Goal: Information Seeking & Learning: Learn about a topic

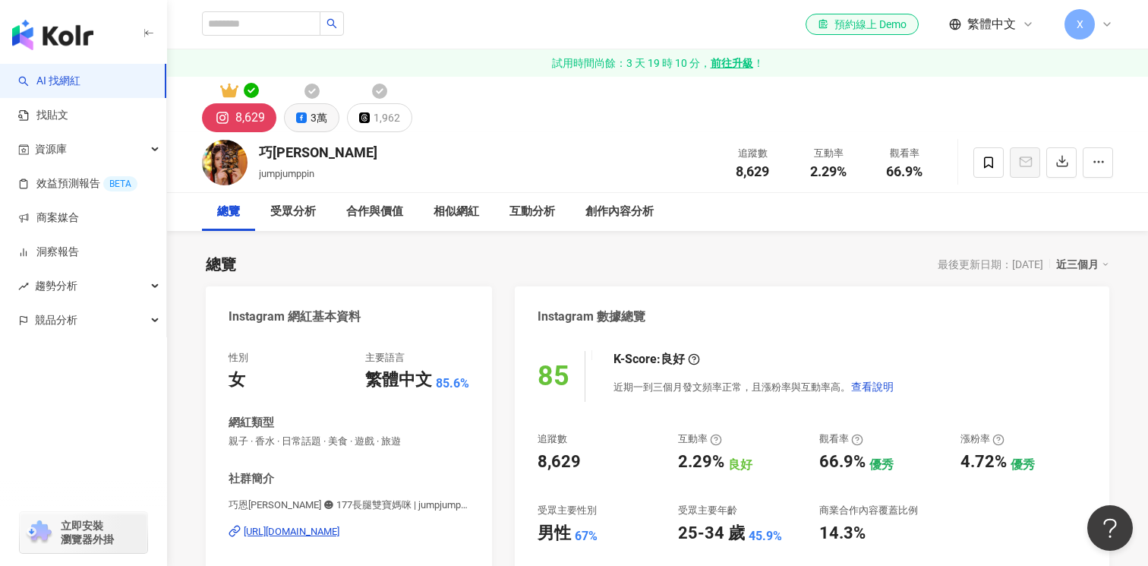
click at [298, 118] on icon at bounding box center [301, 117] width 11 height 11
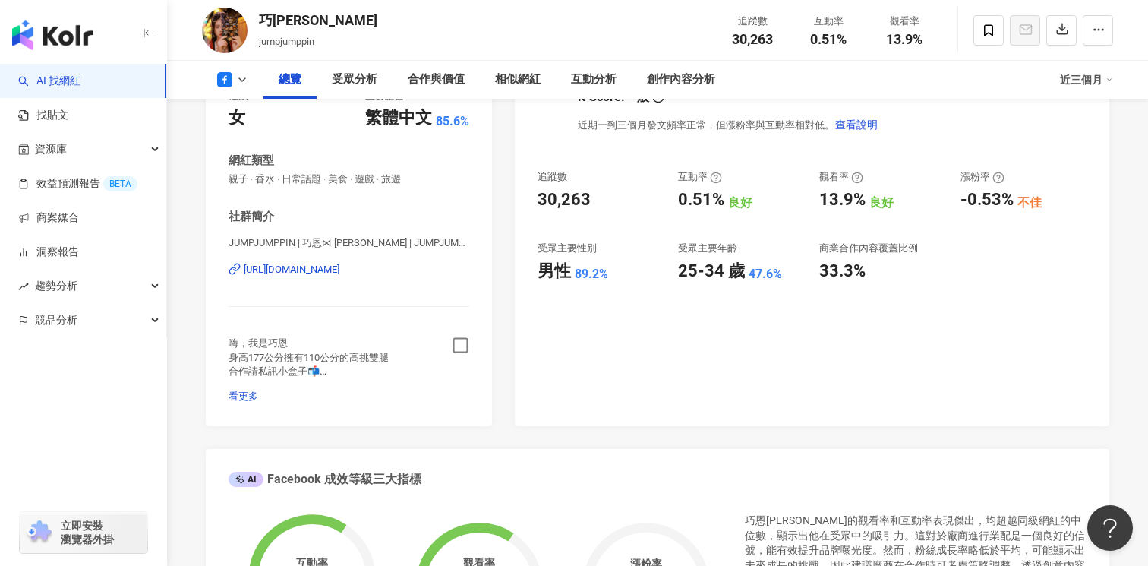
scroll to position [337, 0]
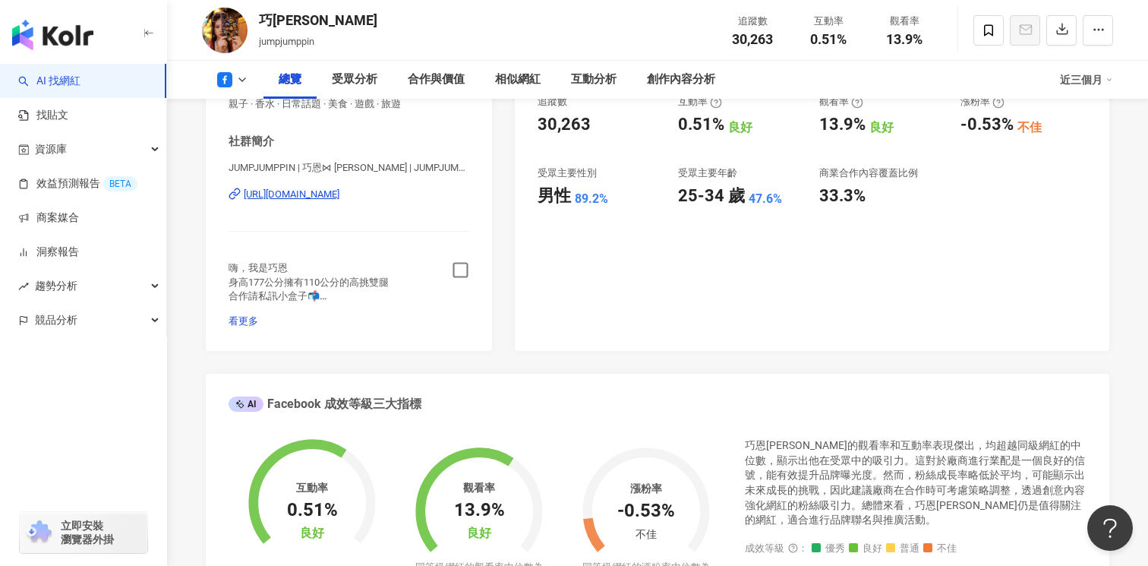
click at [455, 276] on icon "button" at bounding box center [460, 269] width 17 height 17
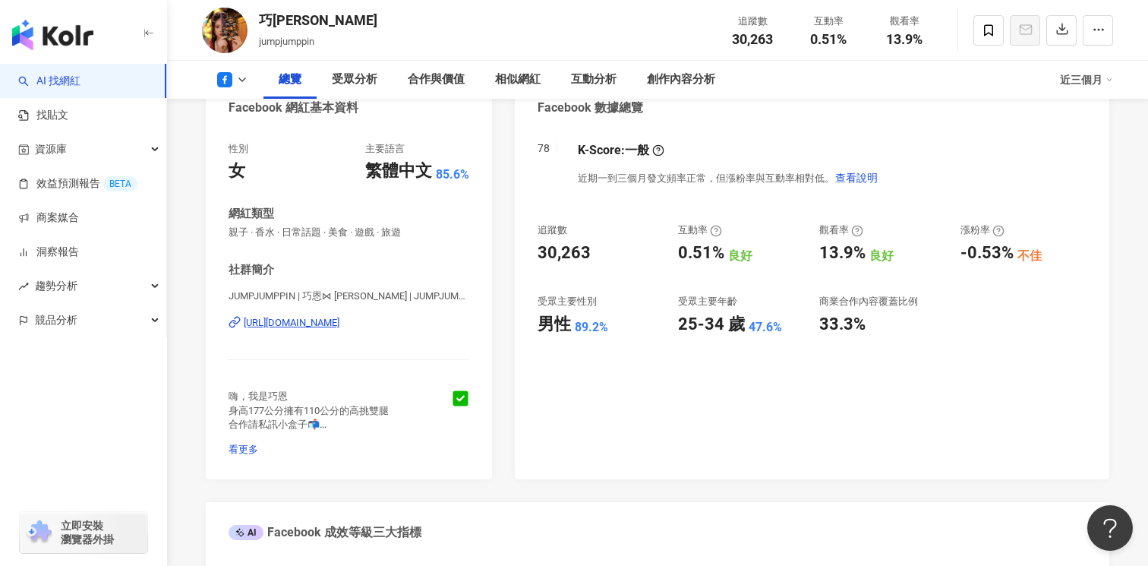
scroll to position [0, 0]
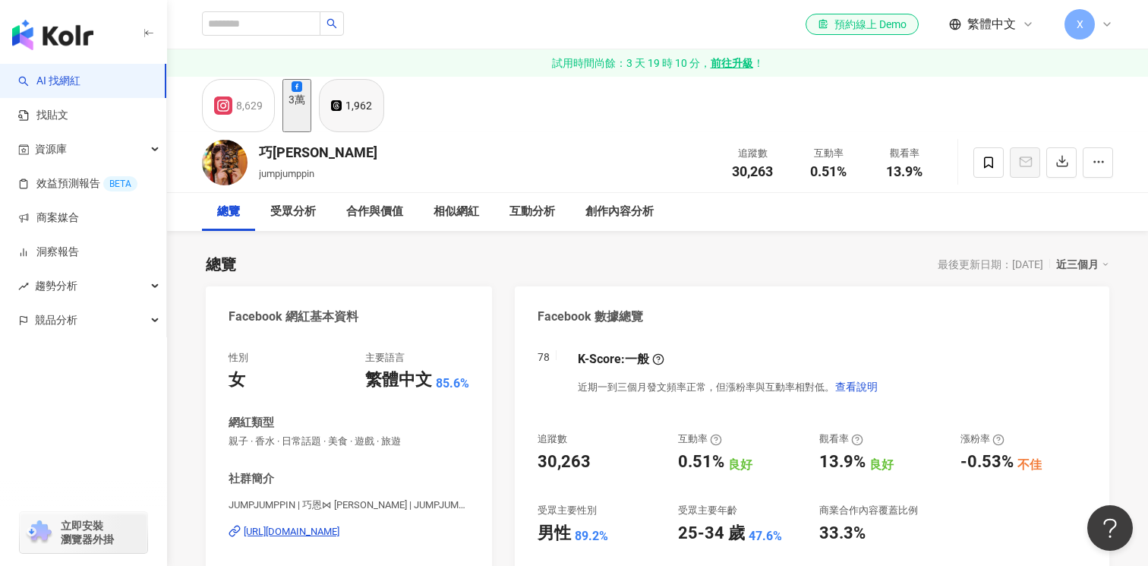
click at [372, 116] on div "1,962" at bounding box center [358, 105] width 27 height 21
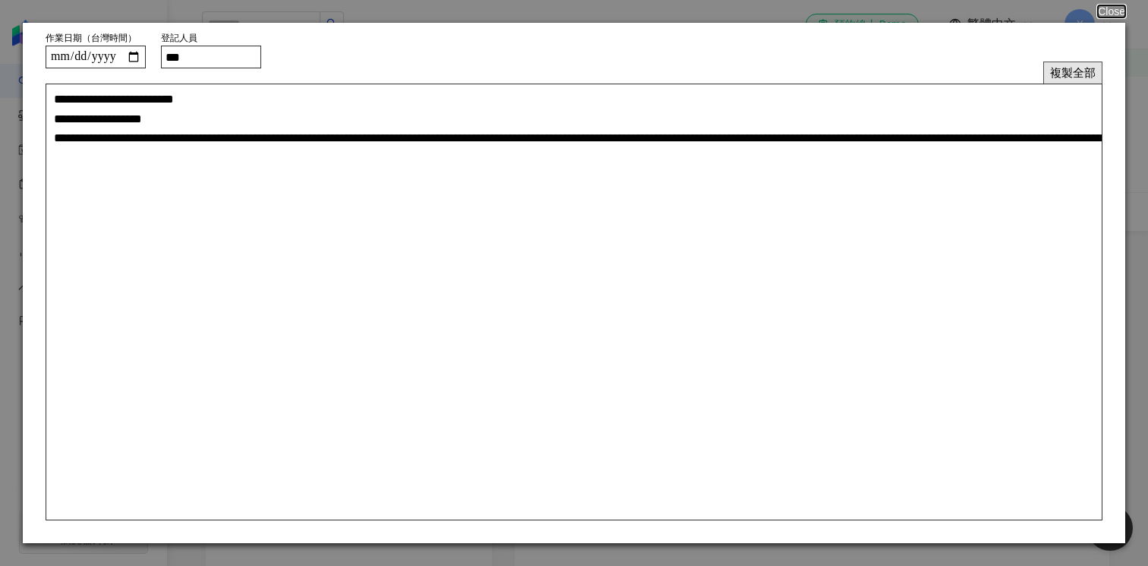
click at [1086, 72] on button "複製全部" at bounding box center [1072, 72] width 59 height 22
click at [1108, 7] on button "Close" at bounding box center [1110, 11] width 29 height 12
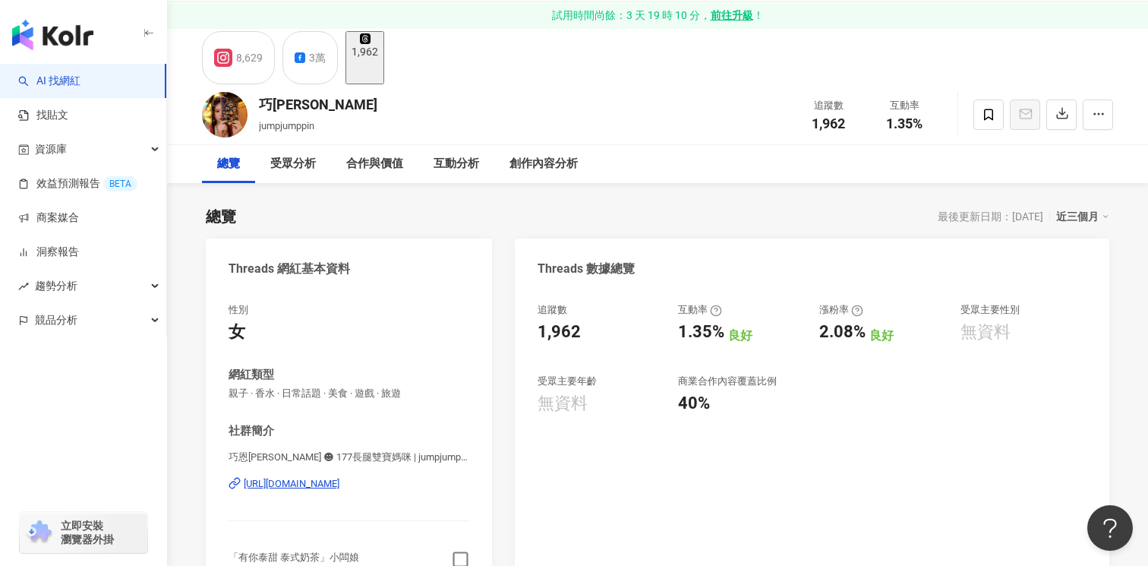
scroll to position [326, 0]
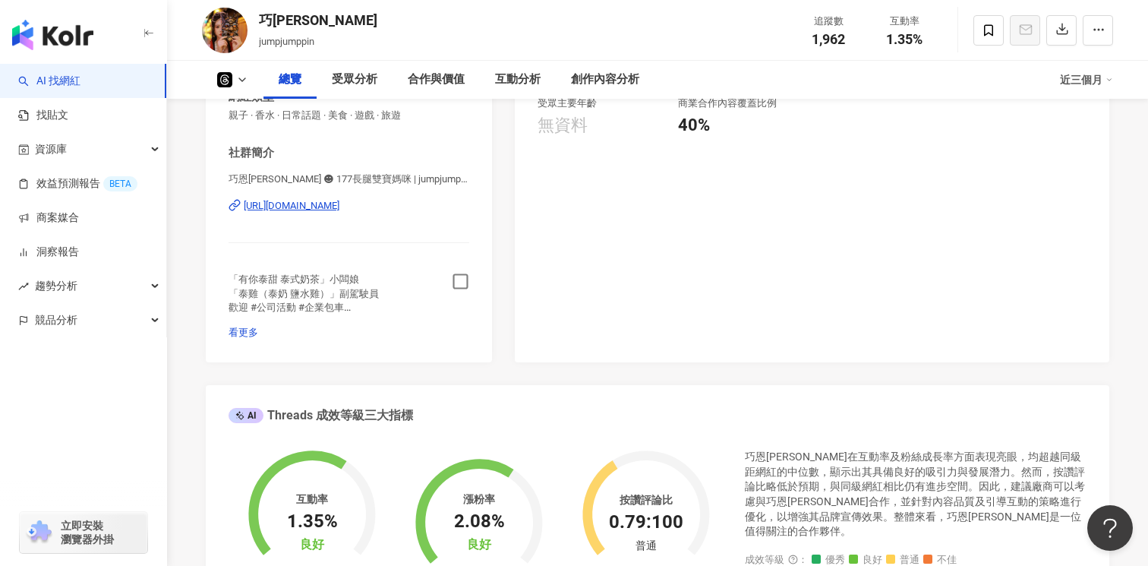
click at [339, 203] on div "https://www.threads.com/@jumpjumppin" at bounding box center [292, 206] width 96 height 14
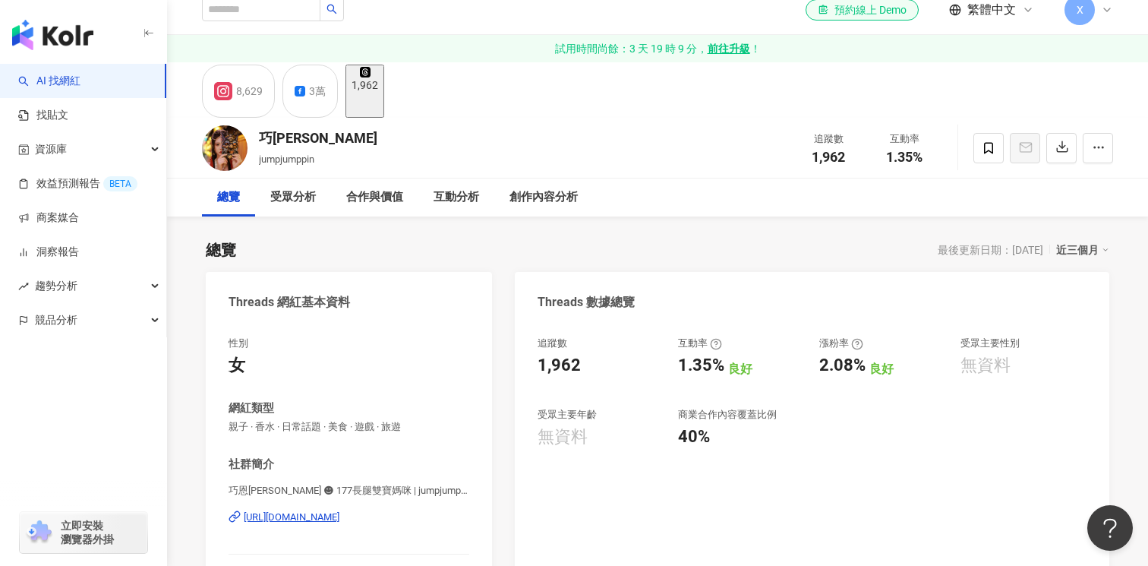
scroll to position [0, 0]
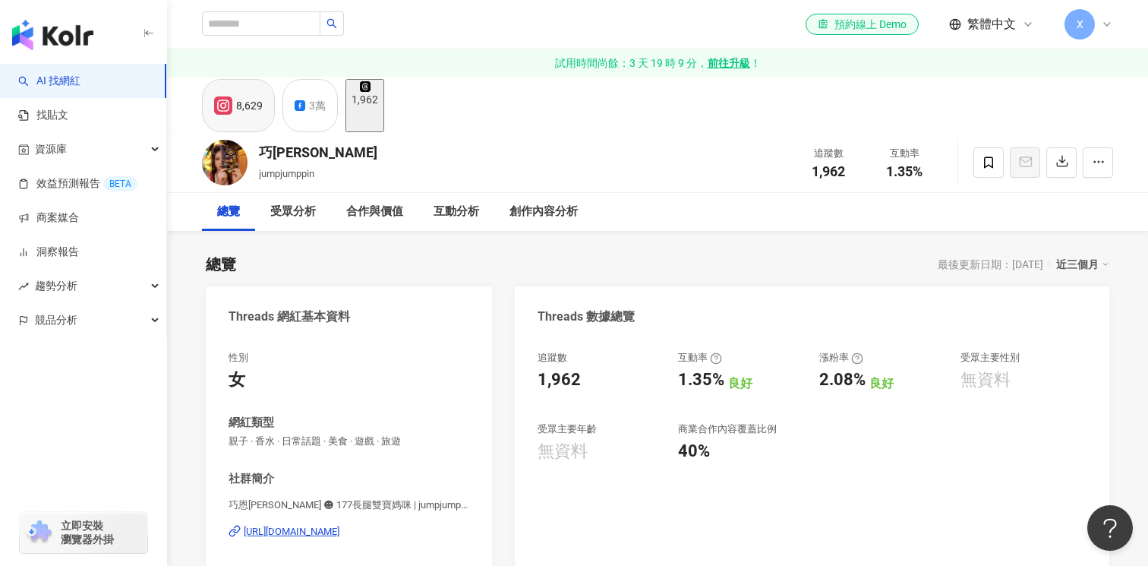
click at [240, 112] on div "8,629" at bounding box center [249, 105] width 27 height 21
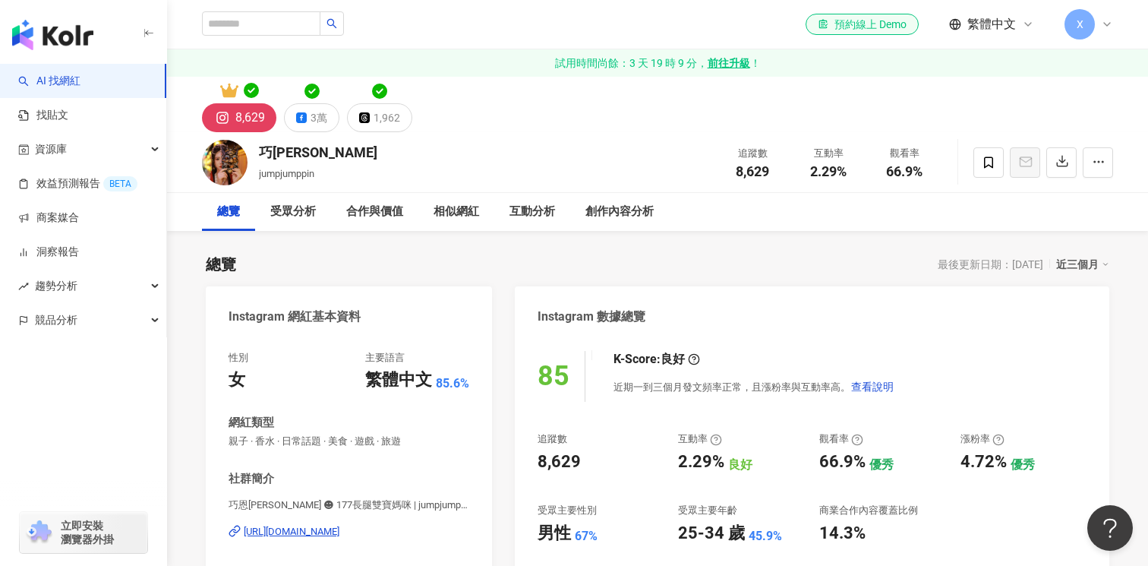
scroll to position [159, 0]
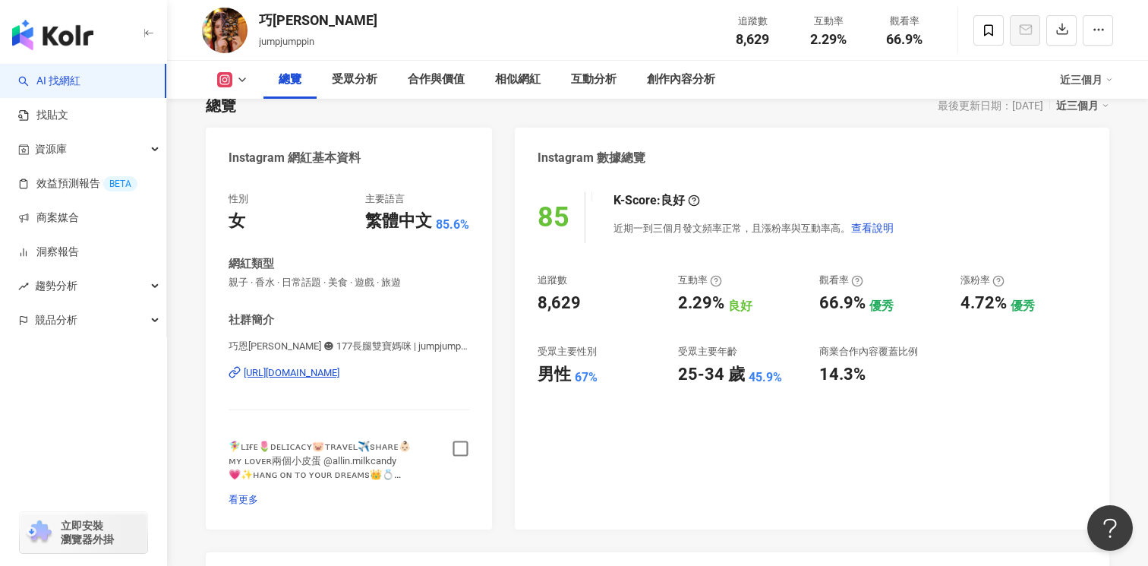
click at [339, 379] on div "https://www.instagram.com/jumpjumppin/" at bounding box center [292, 373] width 96 height 14
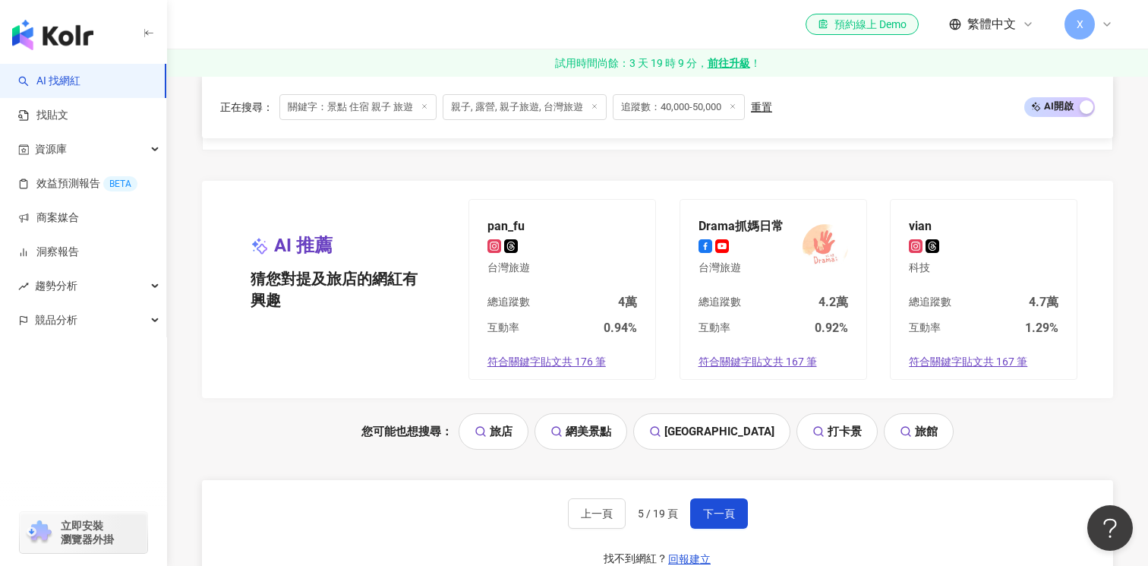
scroll to position [3094, 0]
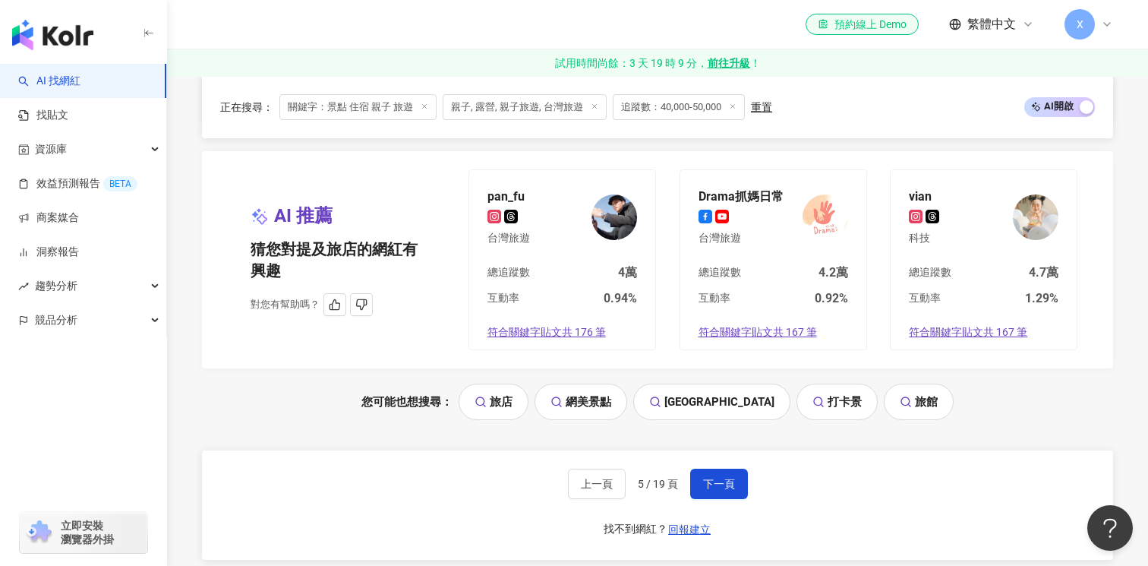
click at [764, 194] on div "Drama抓媽日常" at bounding box center [740, 195] width 85 height 15
click at [708, 493] on button "下一頁" at bounding box center [719, 483] width 58 height 30
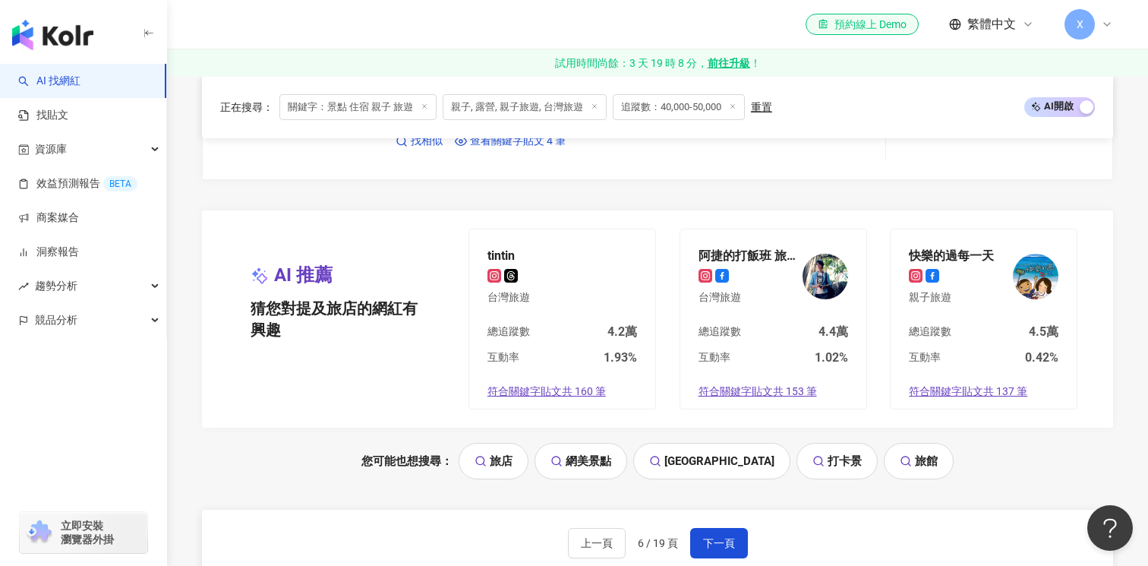
scroll to position [3066, 0]
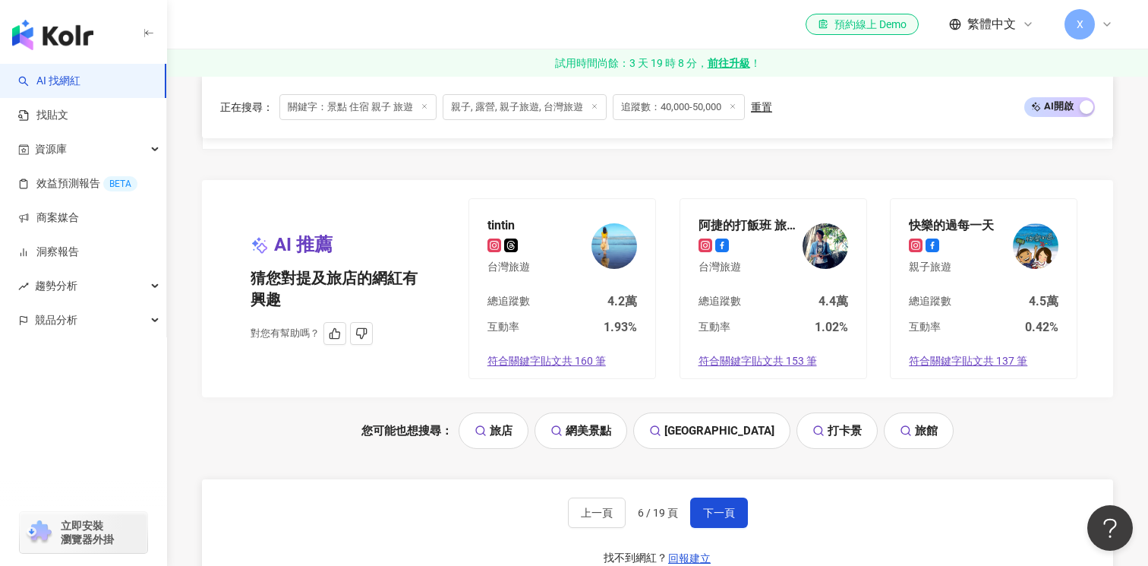
click at [947, 219] on div "快樂的過每一天" at bounding box center [951, 224] width 85 height 15
click at [703, 506] on span "下一頁" at bounding box center [719, 512] width 32 height 12
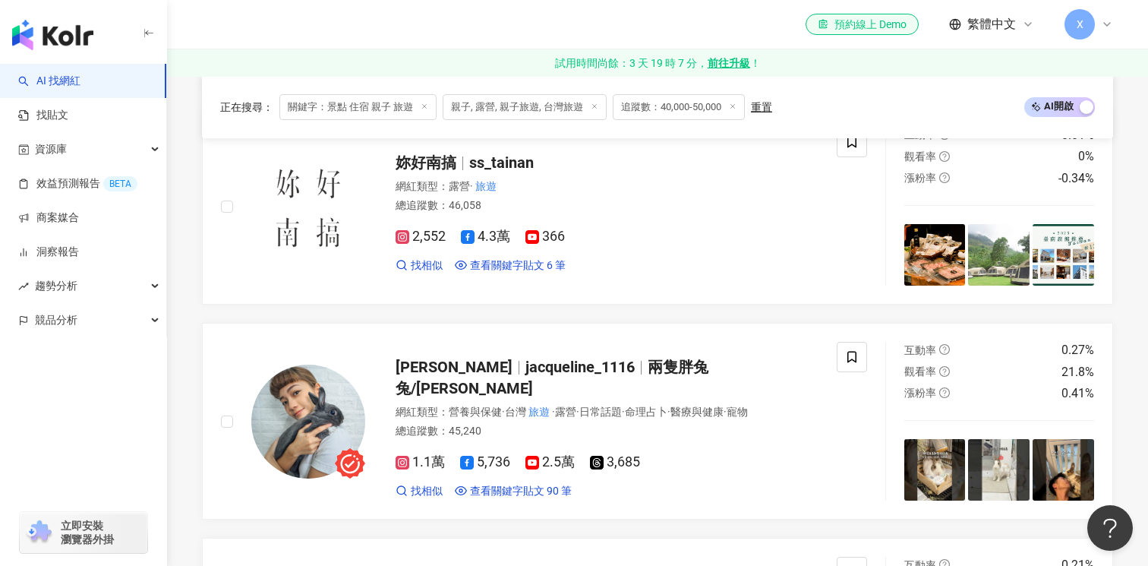
scroll to position [3097, 0]
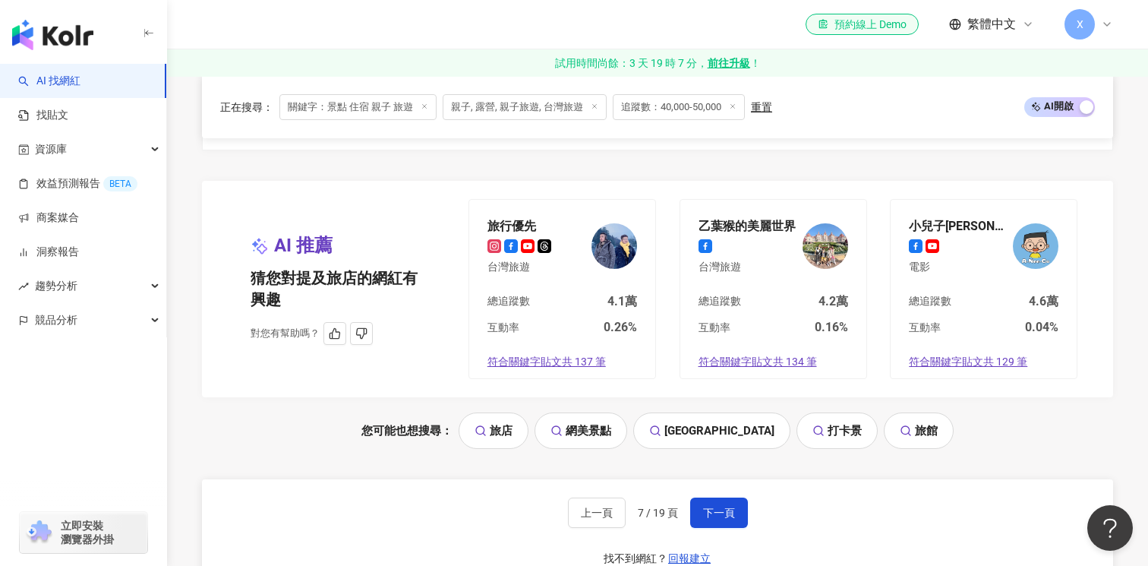
click at [755, 225] on div "乙葉猴的美麗世界" at bounding box center [746, 225] width 97 height 15
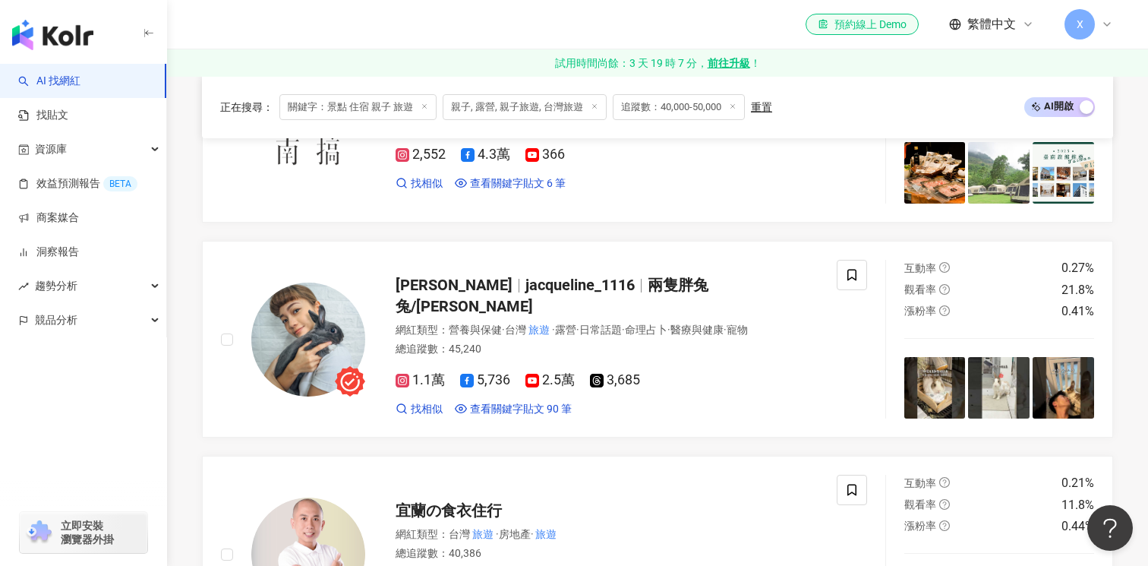
scroll to position [1464, 0]
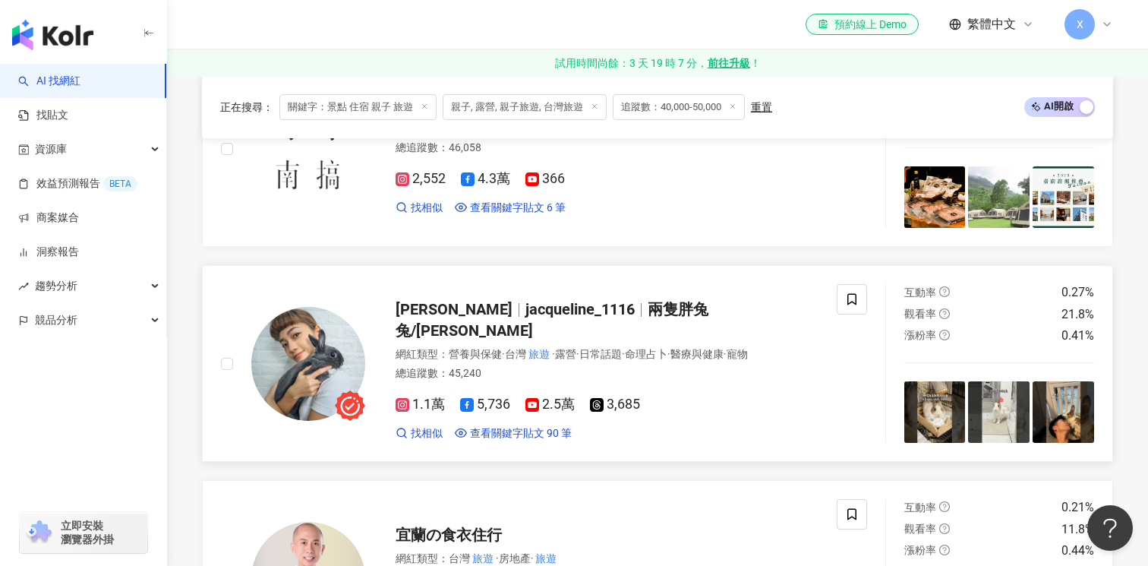
click at [708, 323] on span "兩隻胖兔兔/侑敏Yomin" at bounding box center [552, 319] width 313 height 39
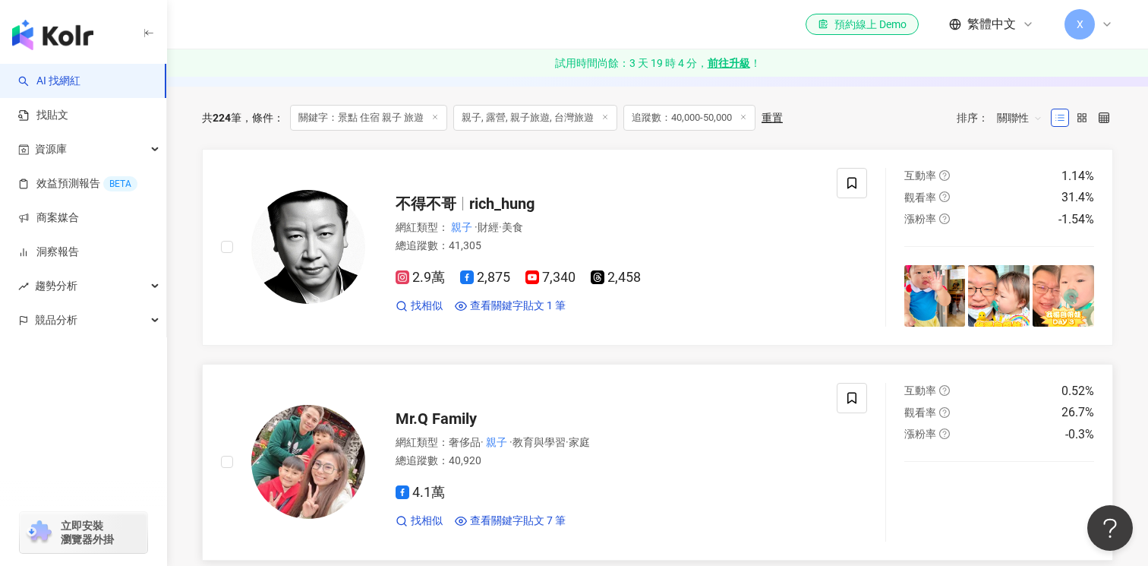
scroll to position [506, 0]
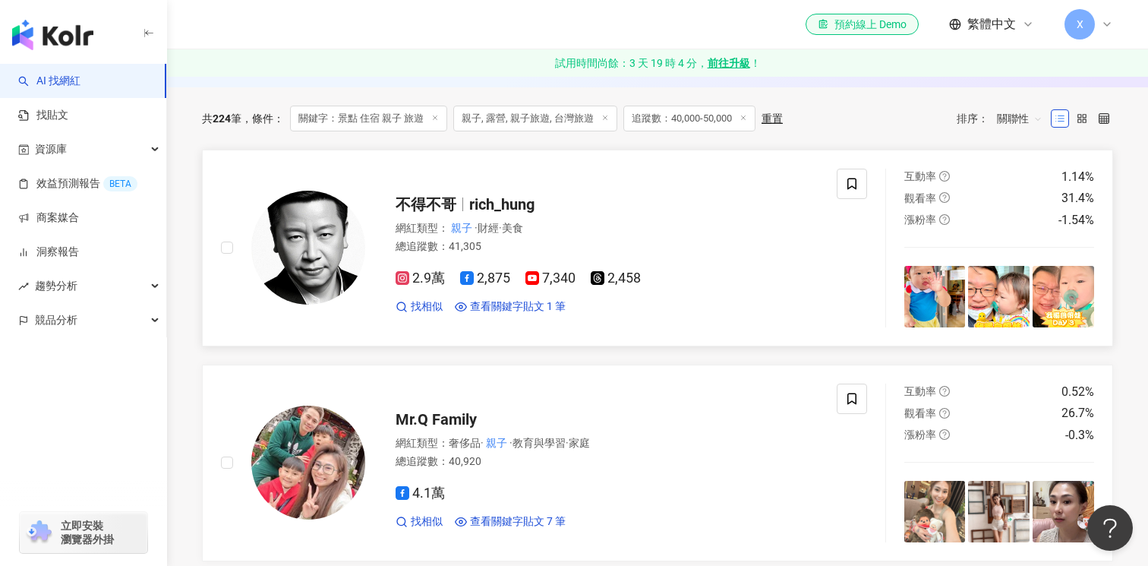
click at [452, 204] on span "不得不哥" at bounding box center [426, 204] width 61 height 18
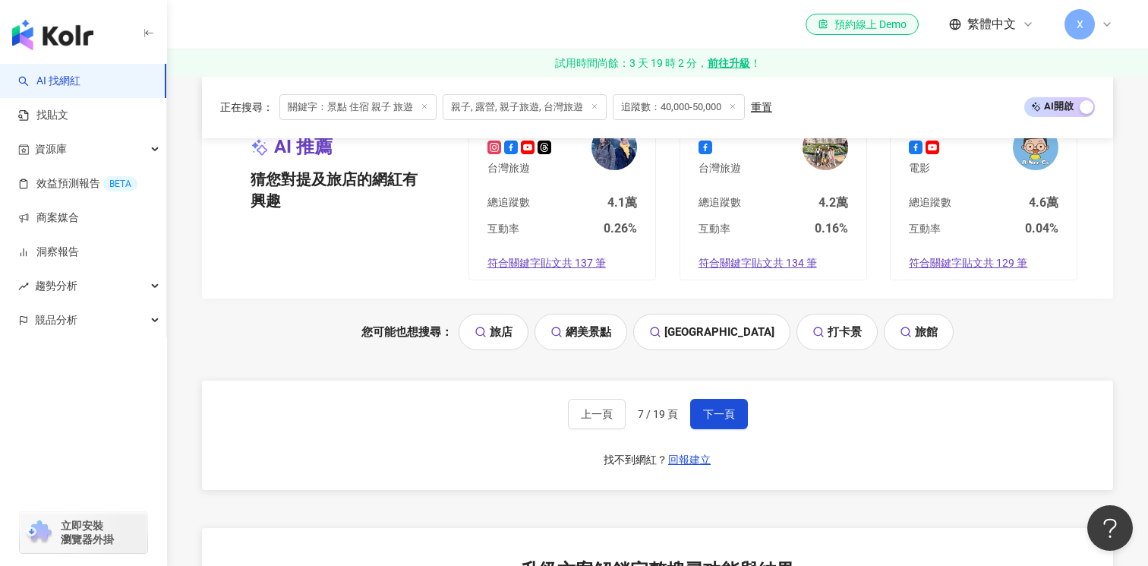
scroll to position [3158, 0]
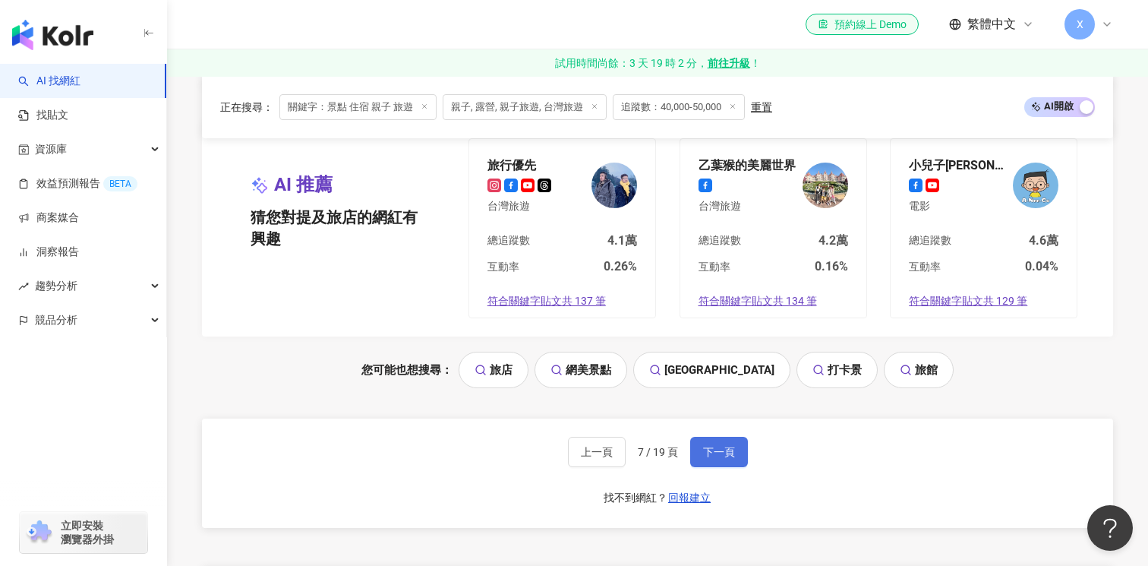
click at [716, 465] on button "下一頁" at bounding box center [719, 452] width 58 height 30
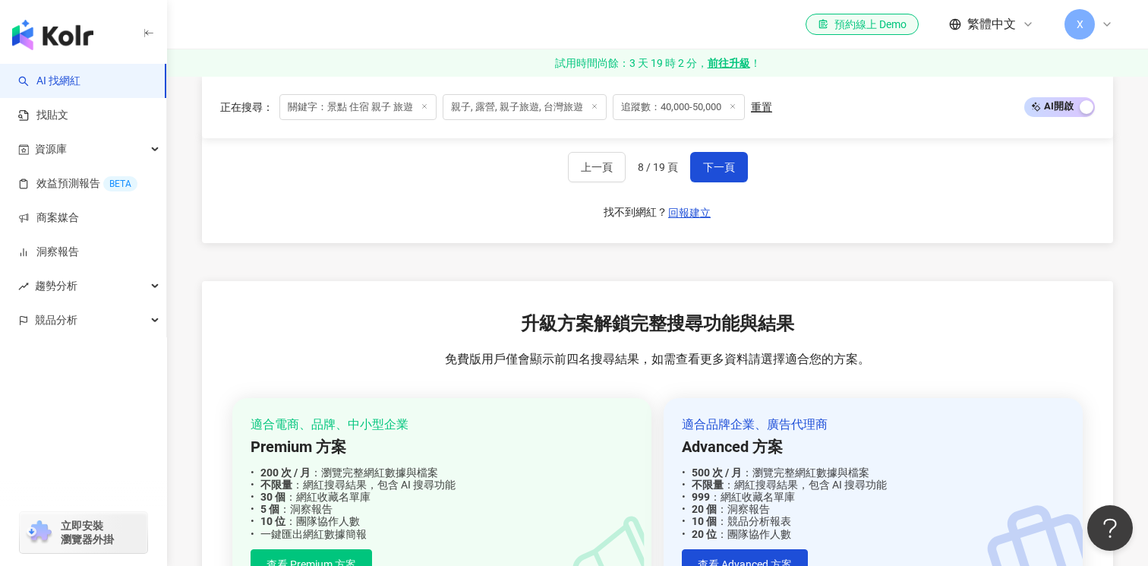
scroll to position [3239, 0]
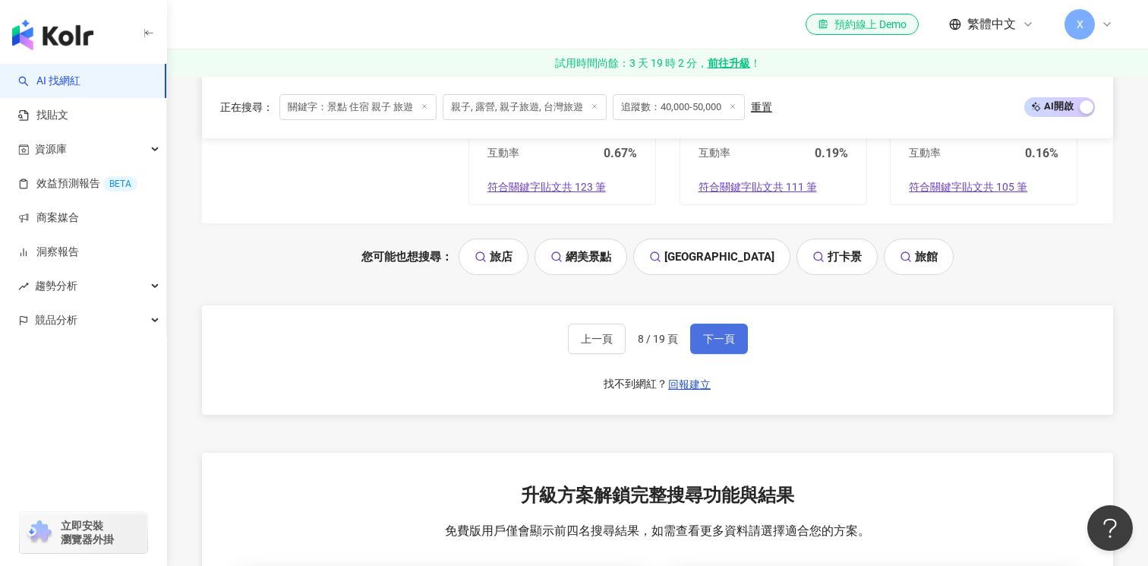
click at [738, 339] on button "下一頁" at bounding box center [719, 338] width 58 height 30
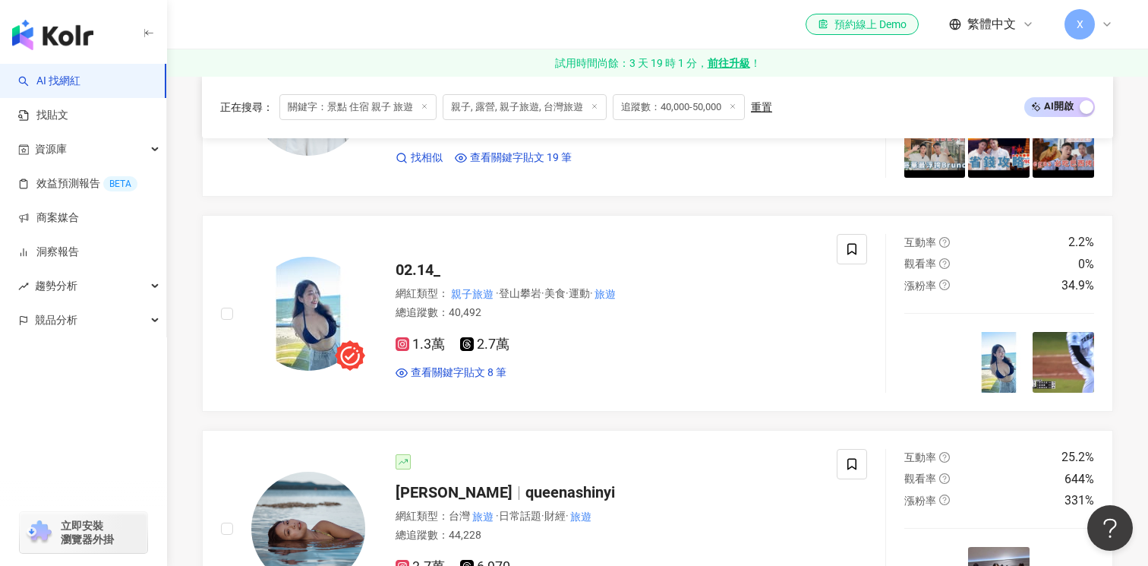
scroll to position [2179, 0]
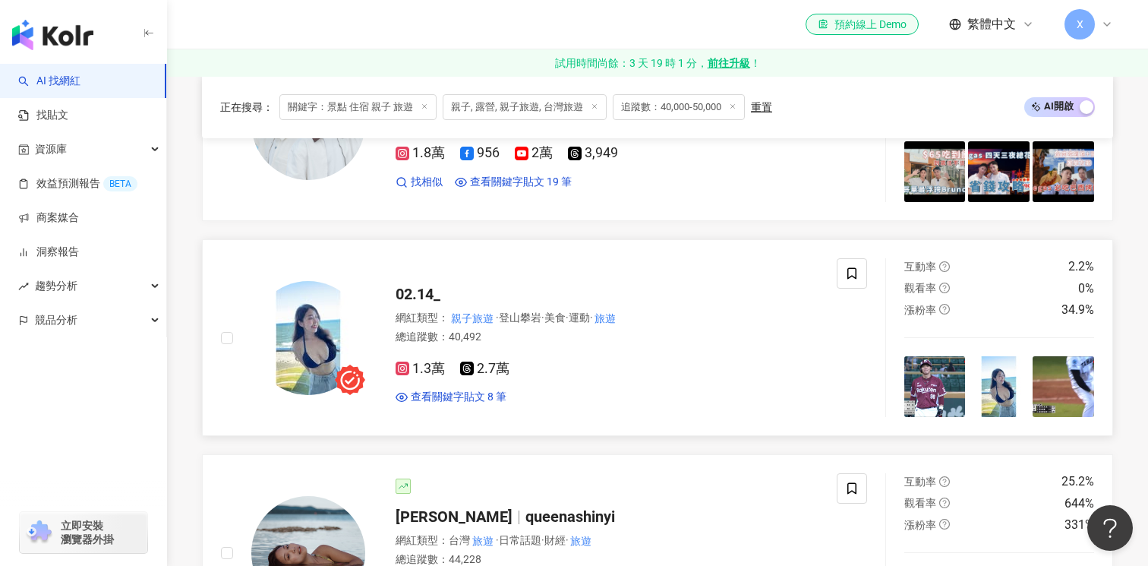
click at [416, 295] on span "02.14_" at bounding box center [418, 294] width 45 height 18
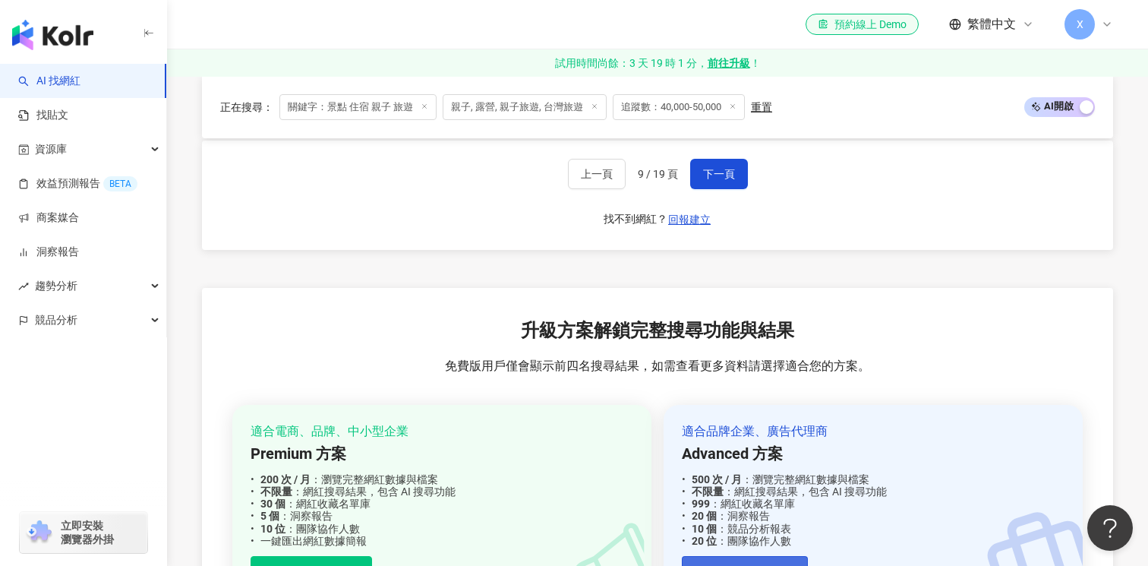
scroll to position [3422, 0]
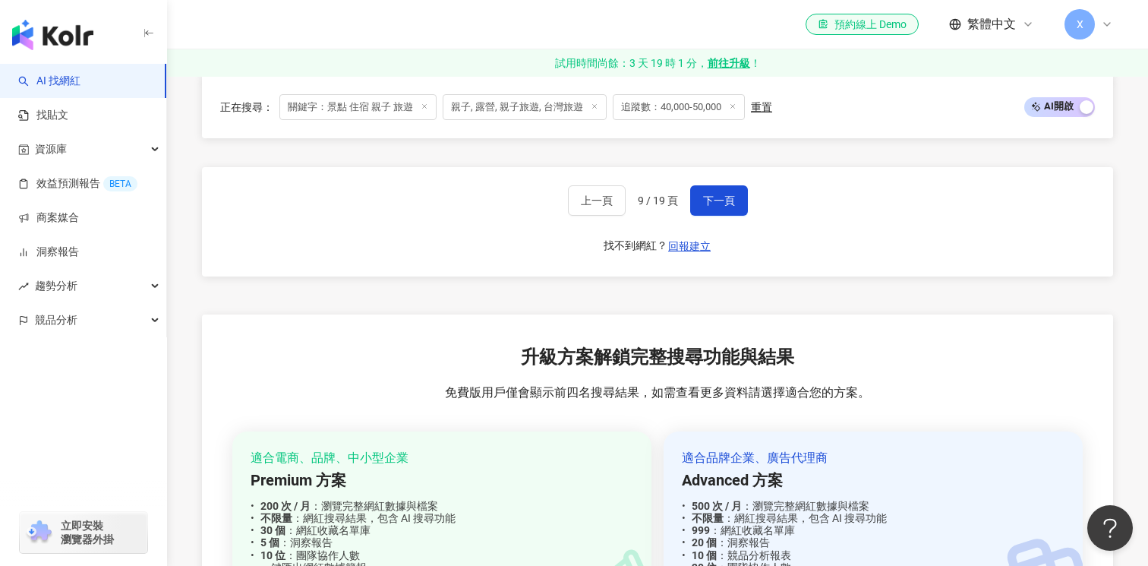
click at [749, 203] on div "上一頁 9 / 19 頁 下一頁 找不到網紅？ 回報建立" at bounding box center [657, 221] width 911 height 109
click at [726, 203] on span "下一頁" at bounding box center [719, 200] width 32 height 12
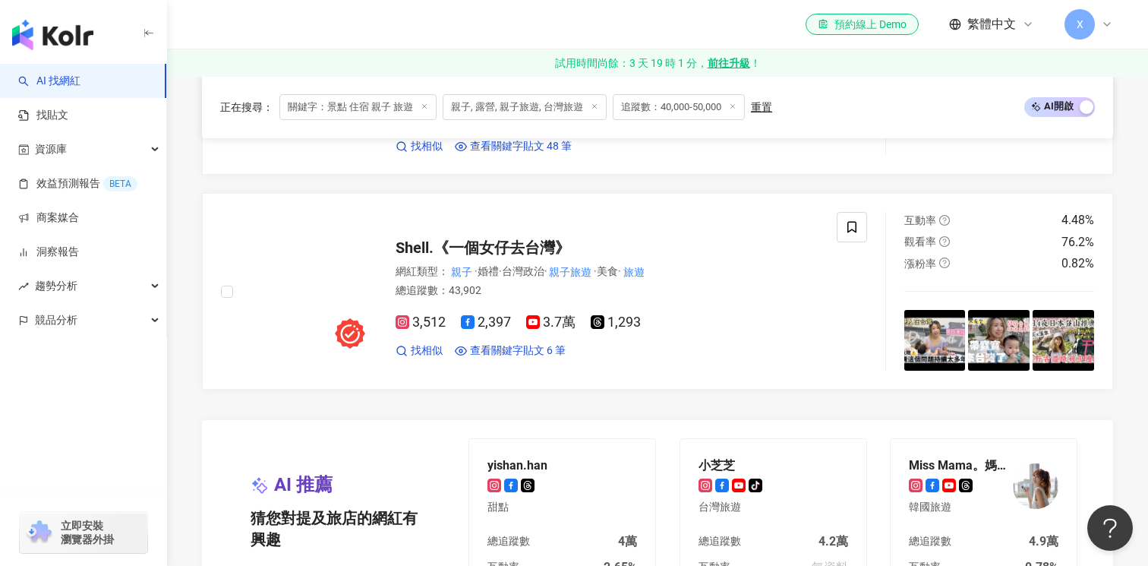
scroll to position [2629, 0]
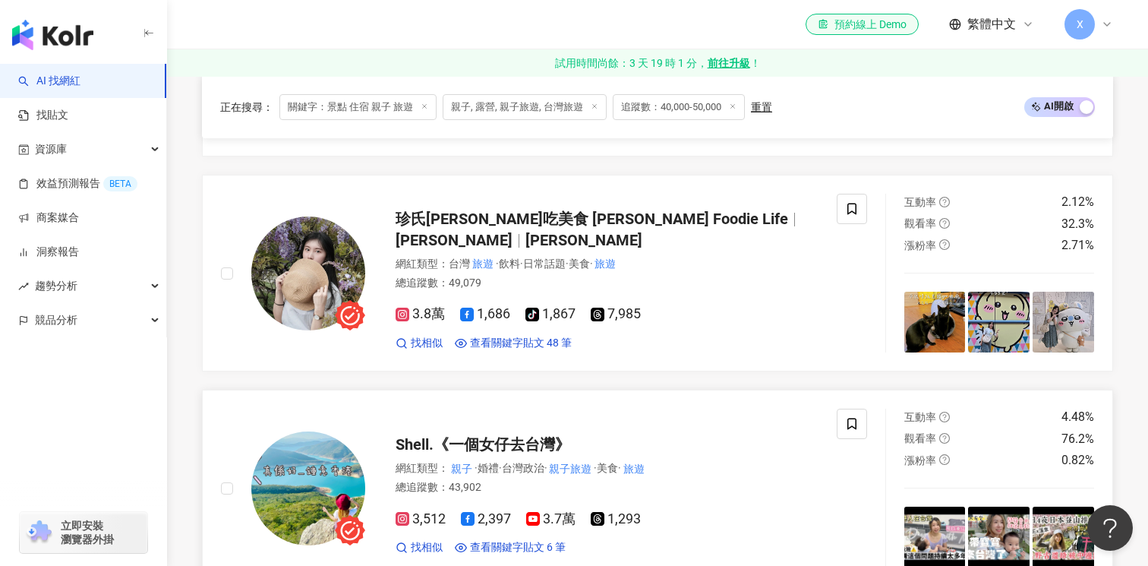
click at [547, 441] on span "Shell.《一個女仔去台灣》" at bounding box center [483, 444] width 175 height 18
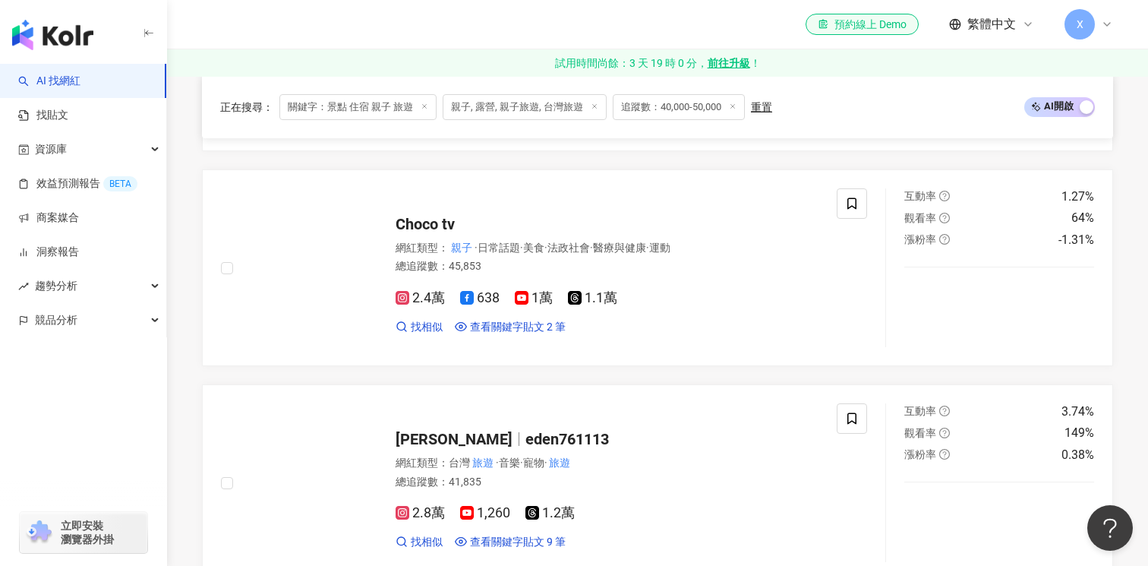
scroll to position [910, 0]
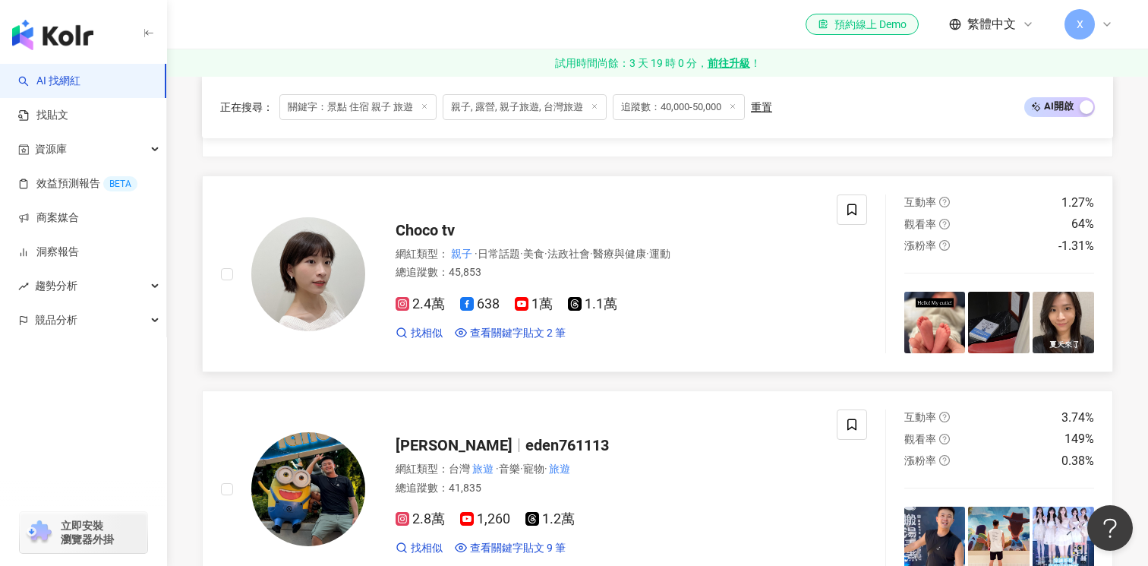
click at [427, 225] on span "Choco tv" at bounding box center [425, 230] width 59 height 18
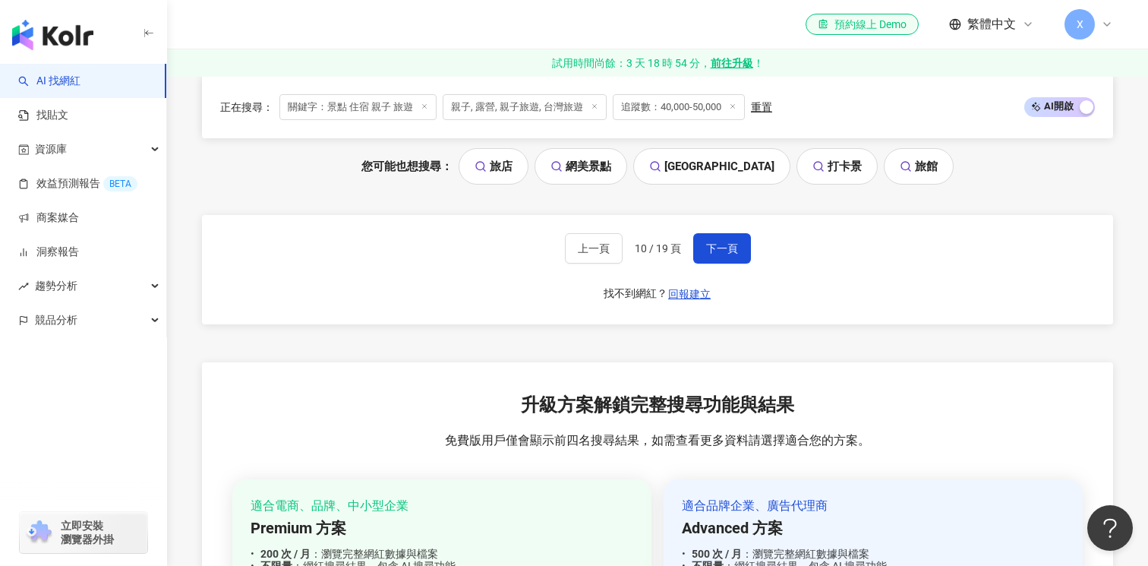
scroll to position [3274, 0]
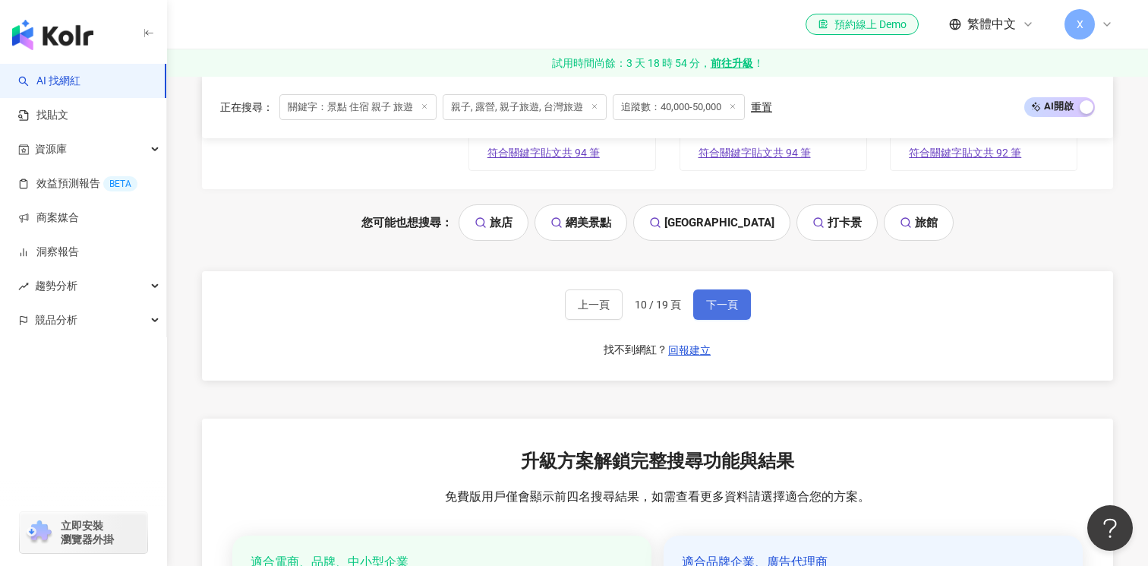
click at [727, 301] on span "下一頁" at bounding box center [722, 304] width 32 height 12
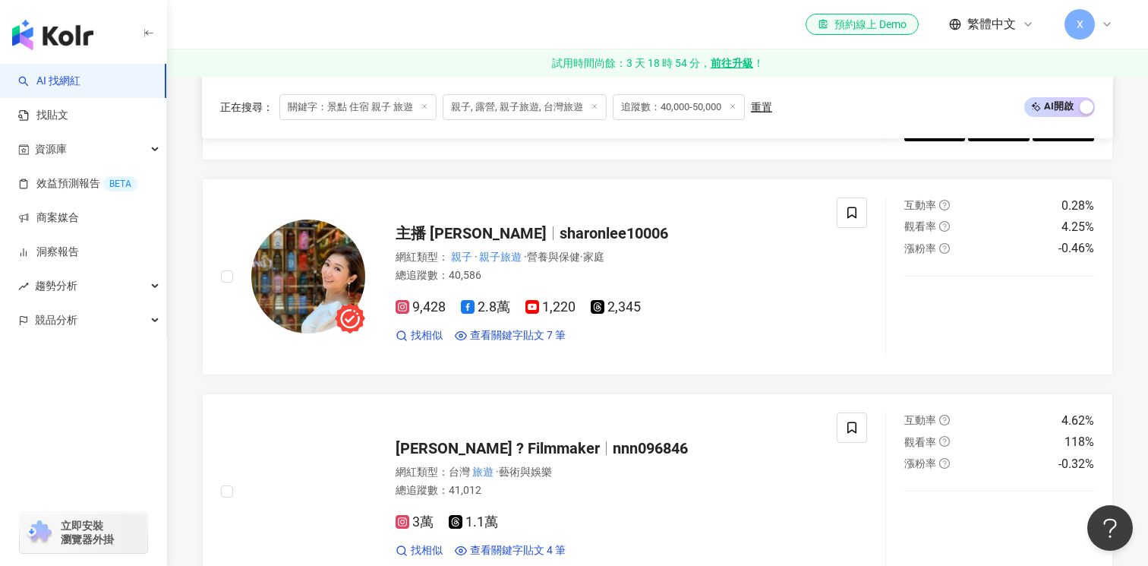
scroll to position [1896, 0]
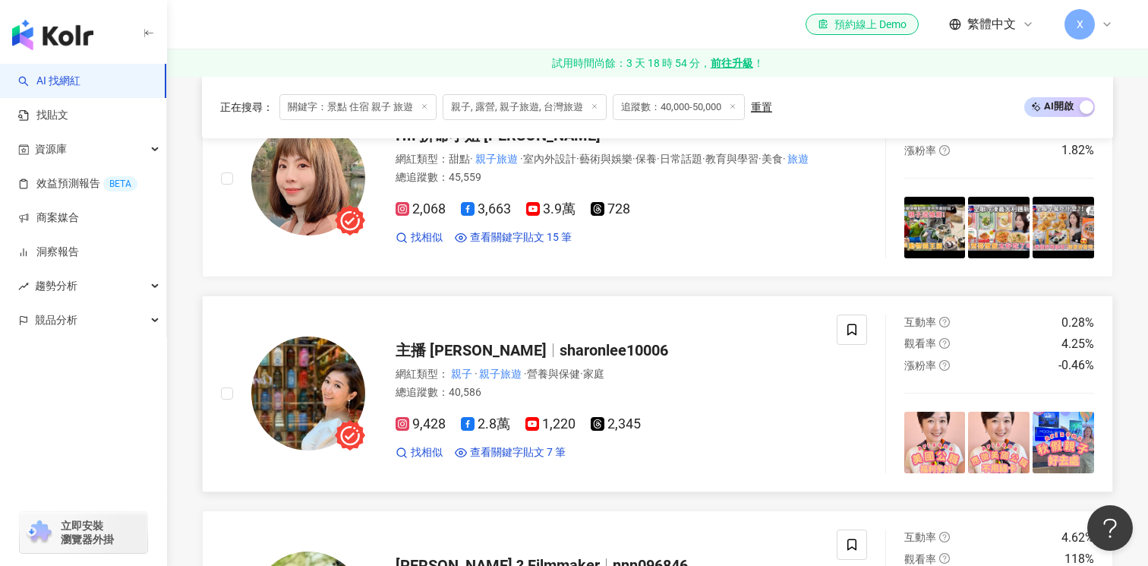
click at [560, 350] on span "sharonlee10006" at bounding box center [614, 350] width 109 height 18
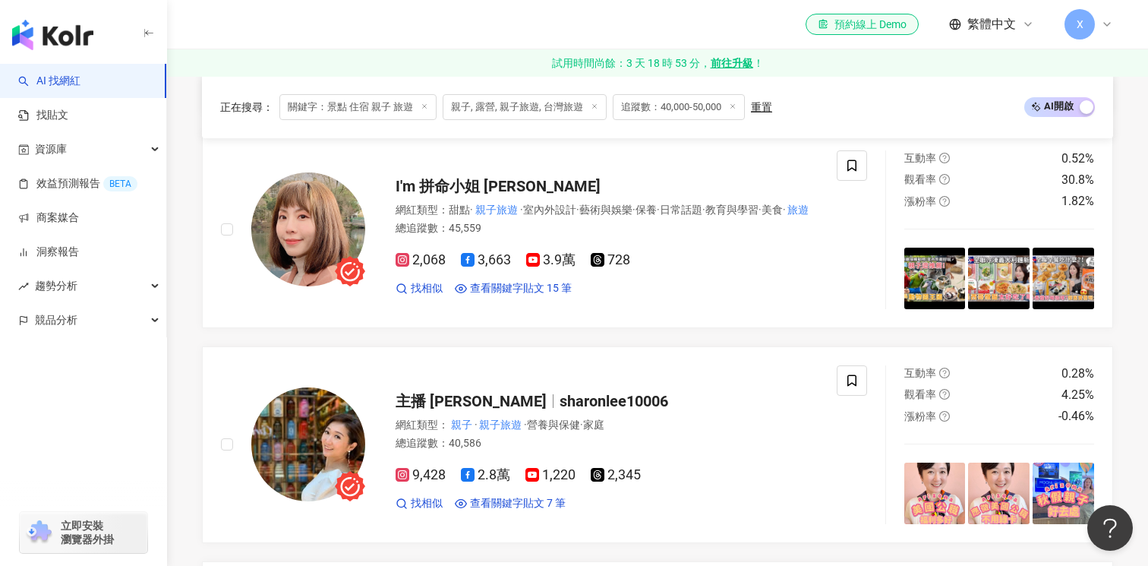
scroll to position [1840, 0]
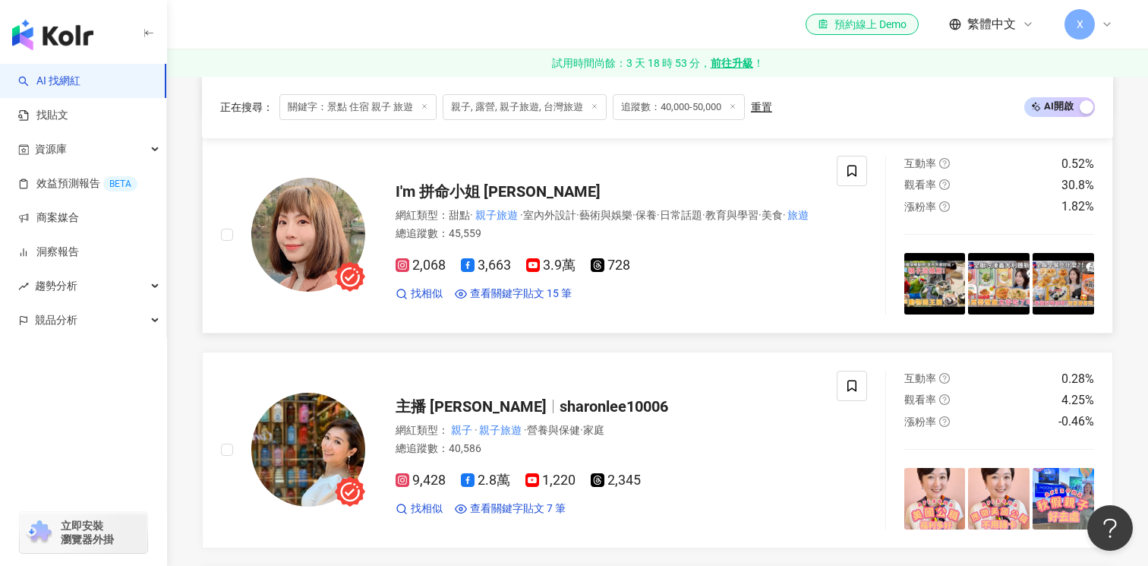
click at [497, 188] on span "I'm 拼命小姐 PinPin" at bounding box center [498, 191] width 205 height 18
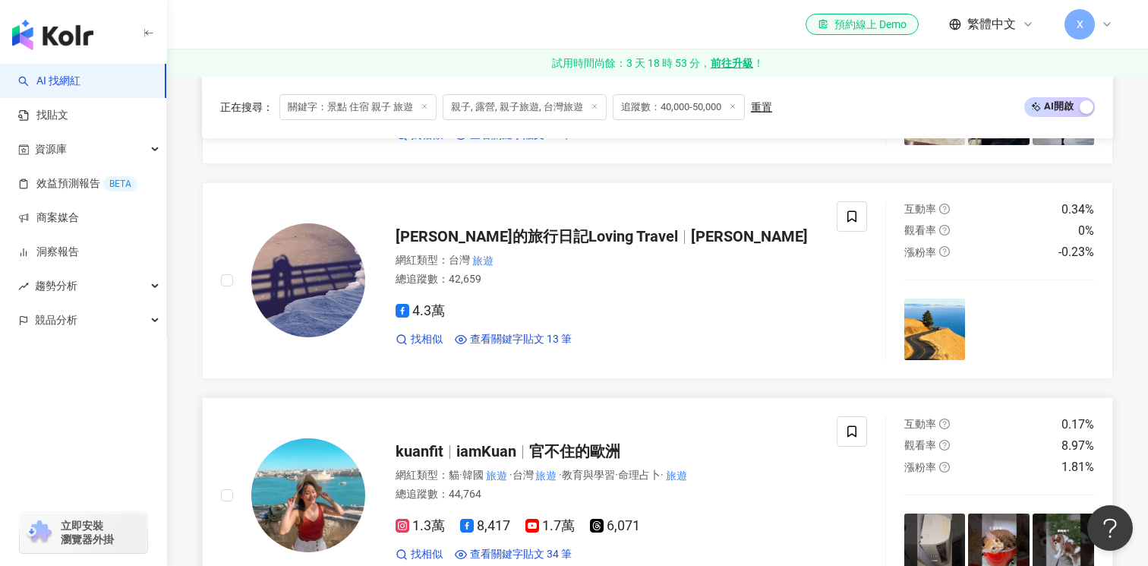
scroll to position [1356, 0]
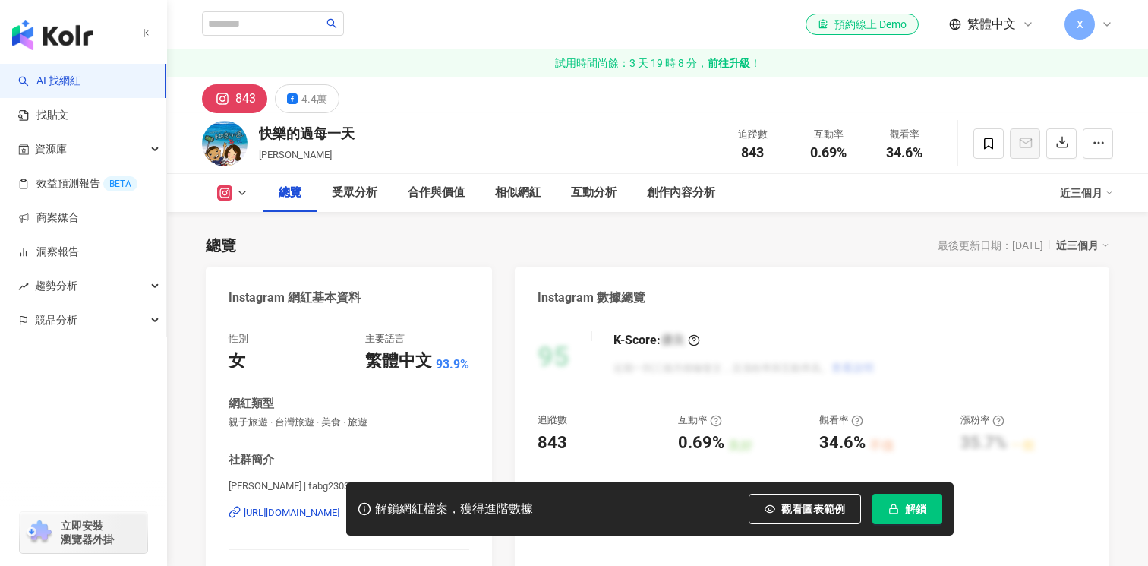
scroll to position [157, 0]
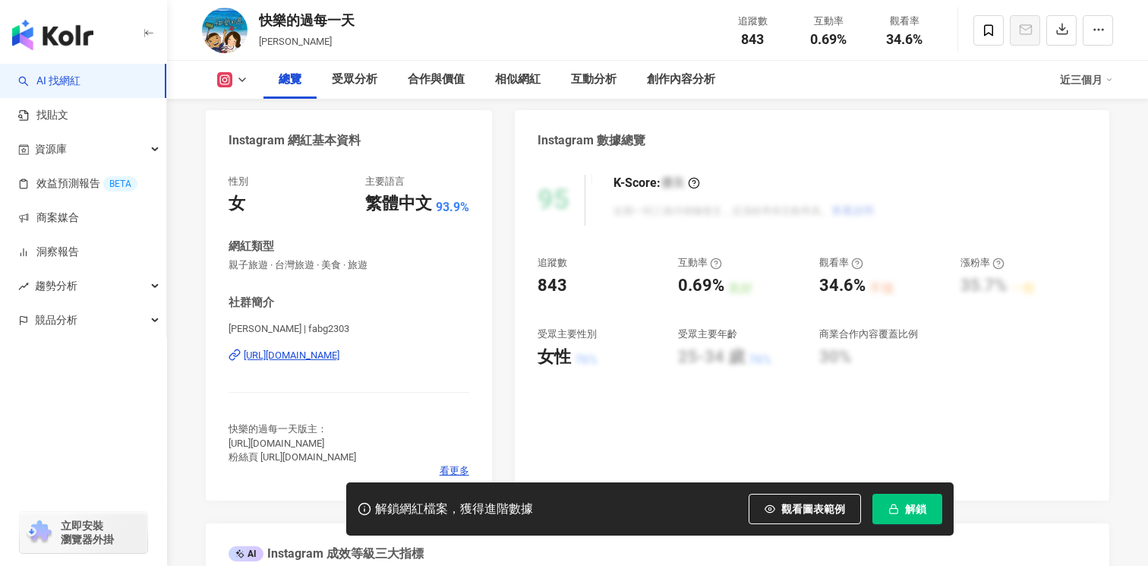
click at [339, 359] on div "https://www.instagram.com/fabg2303/" at bounding box center [292, 355] width 96 height 14
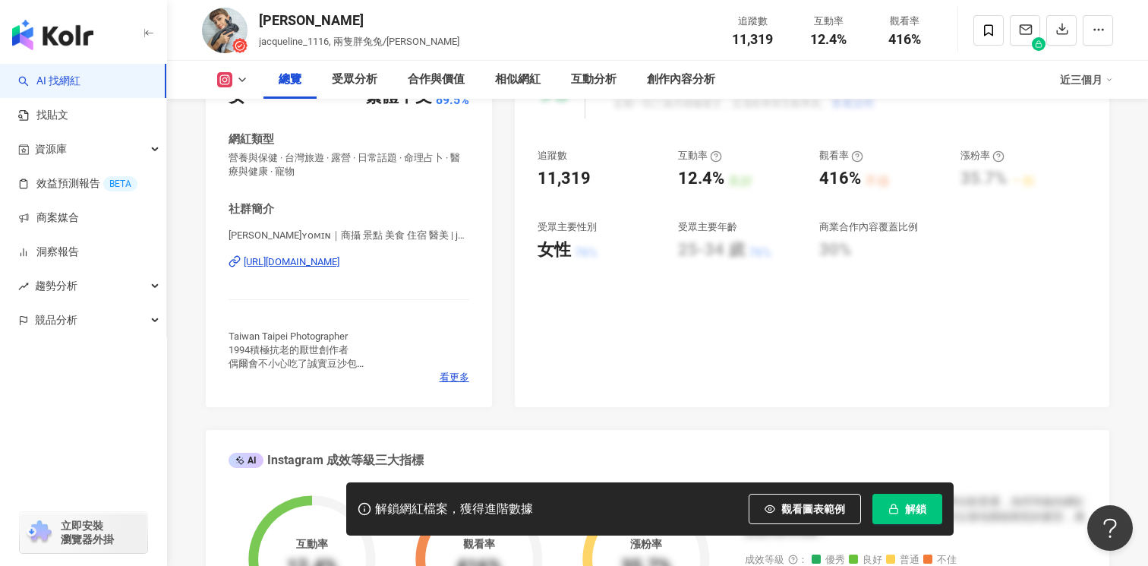
scroll to position [194, 0]
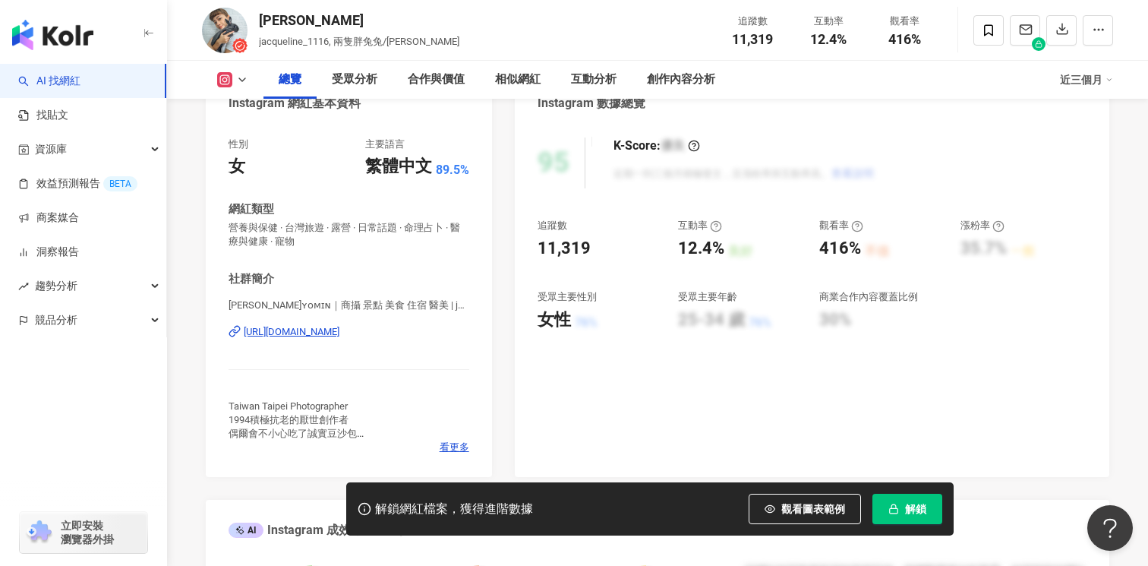
click at [339, 336] on div "[URL][DOMAIN_NAME]" at bounding box center [292, 332] width 96 height 14
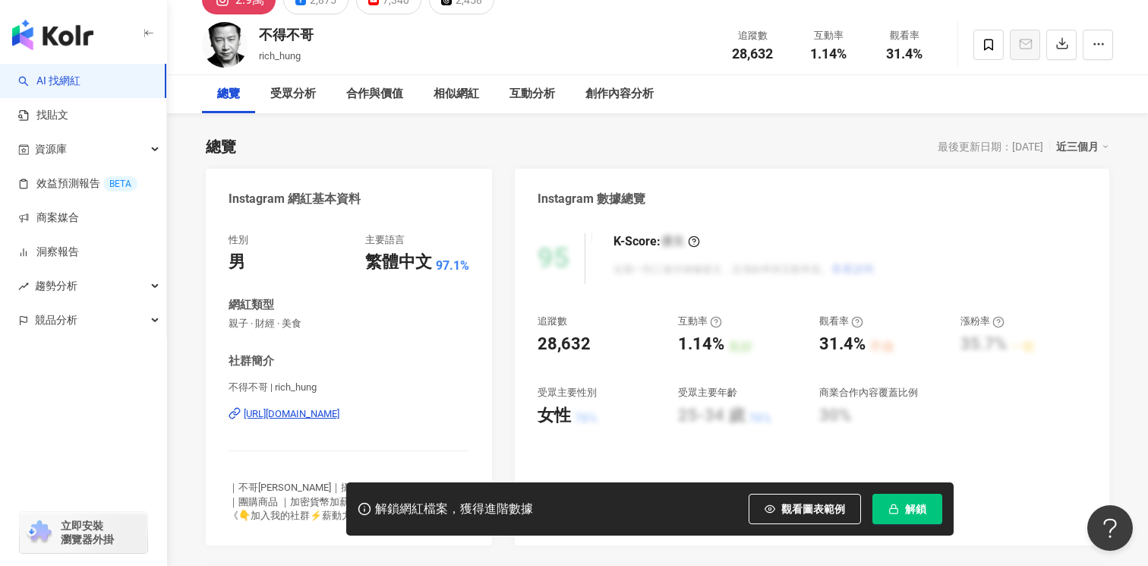
scroll to position [137, 0]
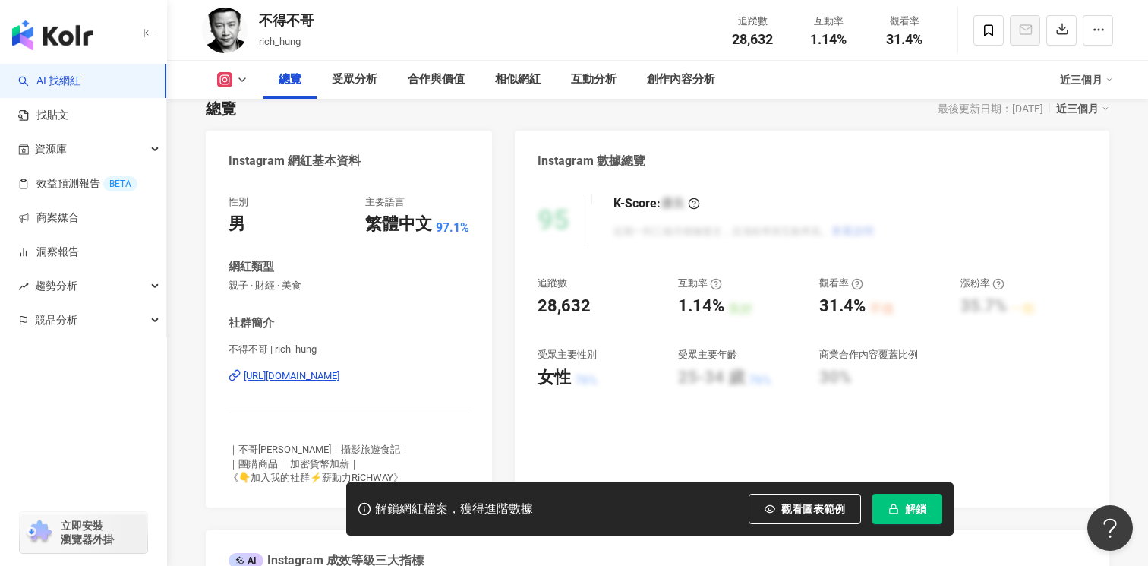
click at [339, 376] on div "https://www.instagram.com/rich_hung/" at bounding box center [292, 376] width 96 height 14
click at [894, 511] on icon "button" at bounding box center [893, 508] width 11 height 11
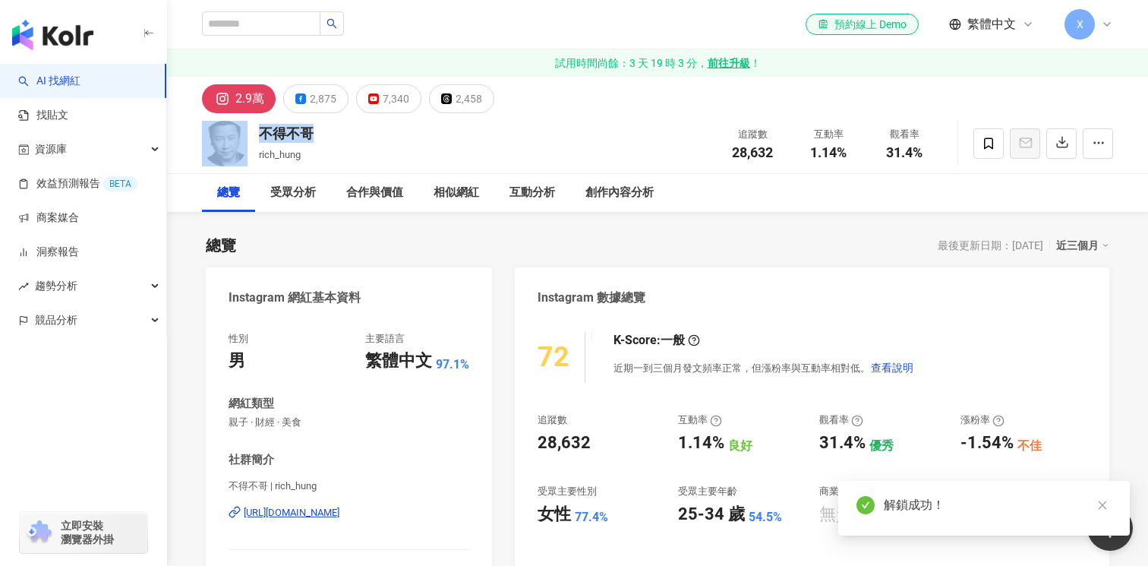
drag, startPoint x: 325, startPoint y: 135, endPoint x: 232, endPoint y: 128, distance: 92.9
click at [232, 128] on div "不得不哥 rich_hung 追蹤數 28,632 互動率 1.14% 觀看率 31.4%" at bounding box center [658, 143] width 972 height 60
copy div "不得不哥"
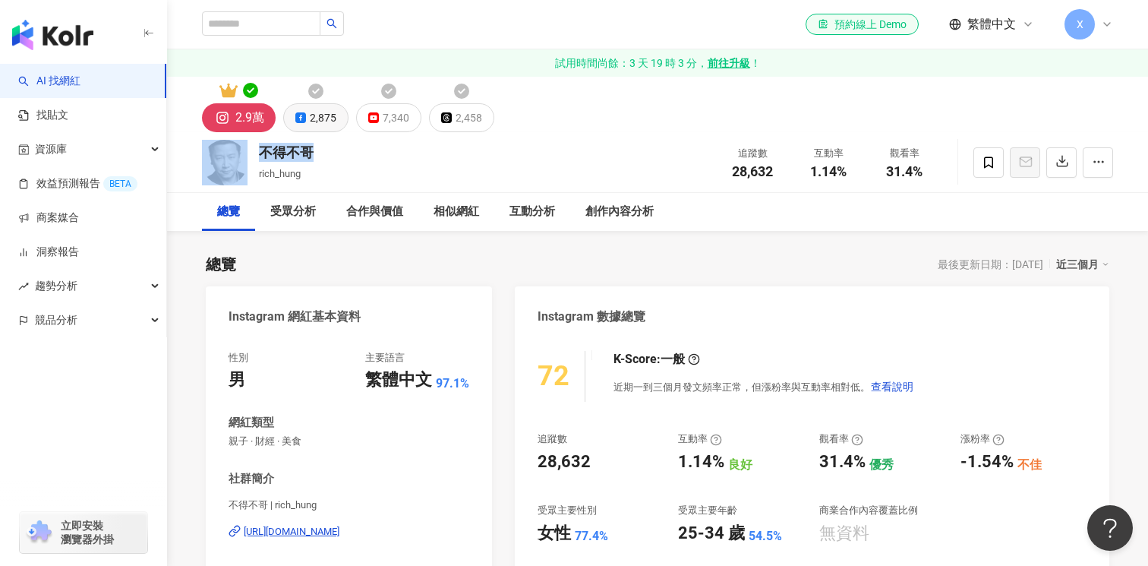
click at [322, 116] on div "2,875" at bounding box center [323, 117] width 27 height 21
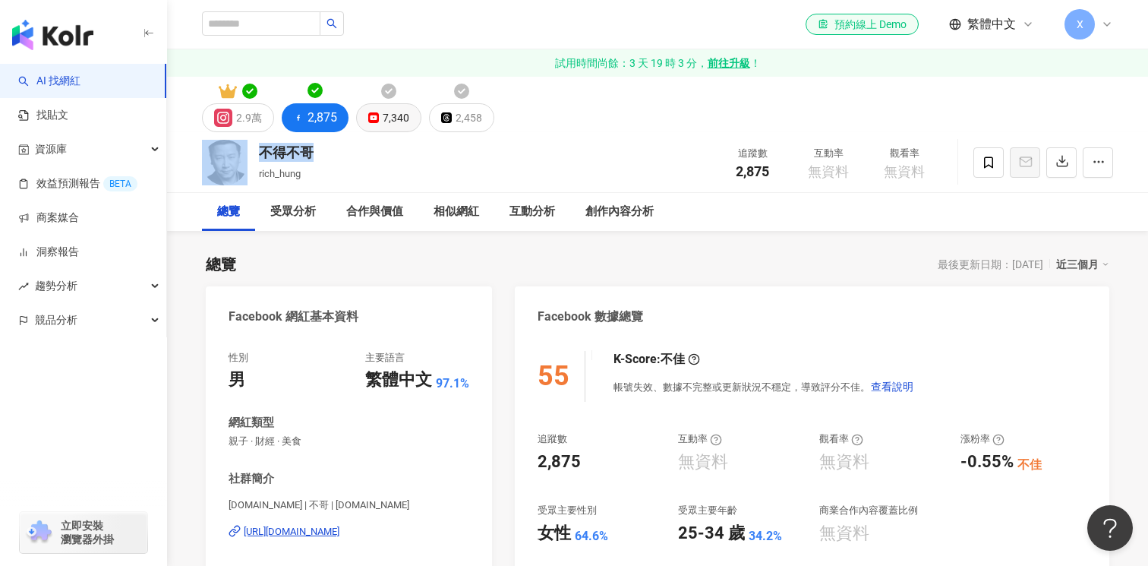
click at [386, 117] on div "7,340" at bounding box center [396, 117] width 27 height 21
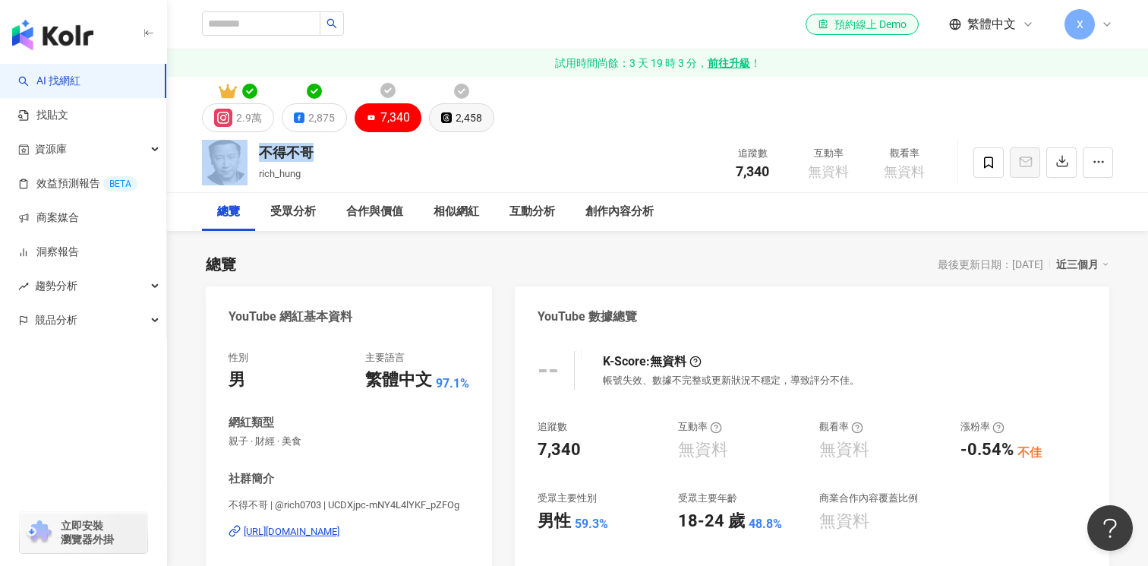
click at [480, 115] on div "2,458" at bounding box center [469, 117] width 27 height 21
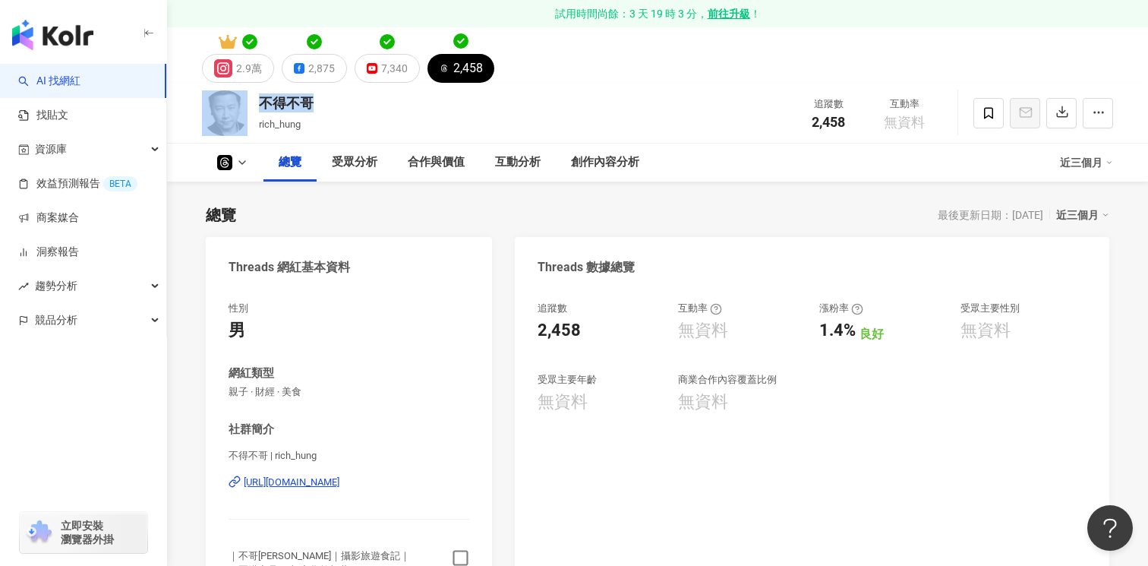
scroll to position [252, 0]
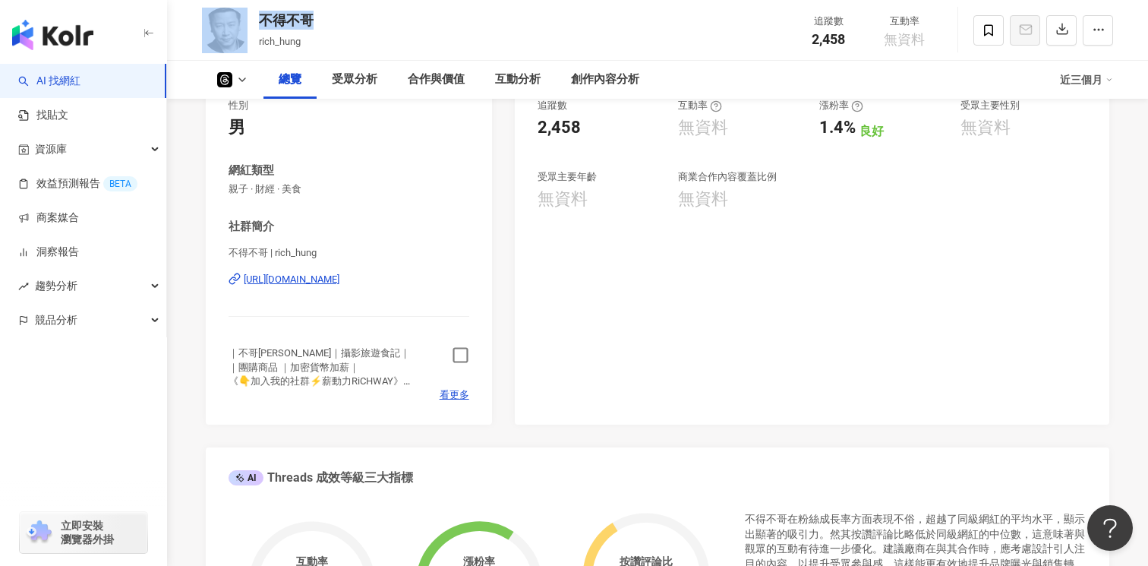
click at [454, 356] on icon "button" at bounding box center [460, 354] width 17 height 17
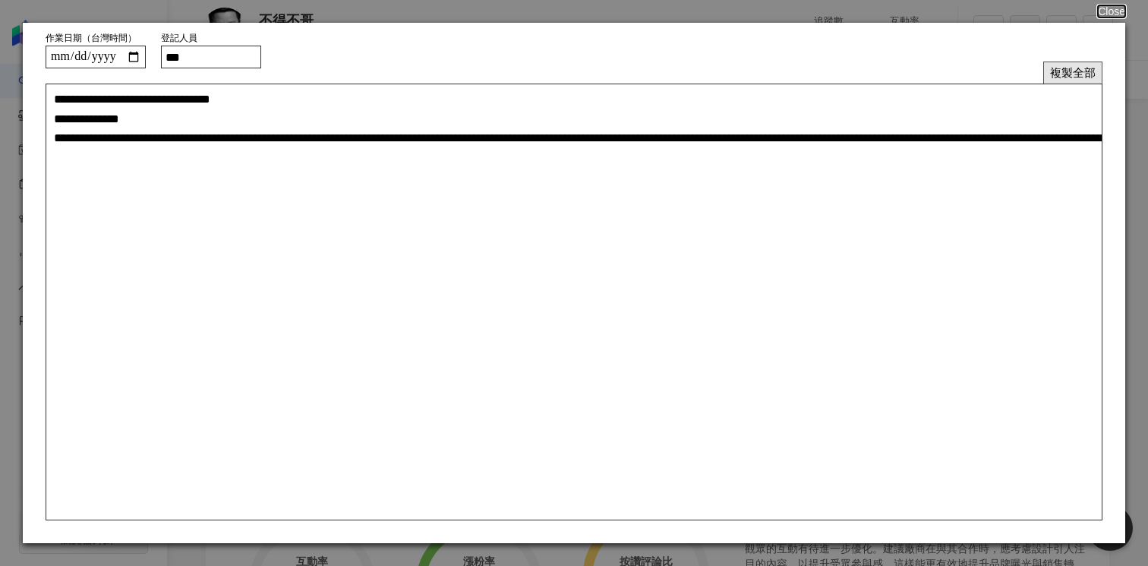
click at [1067, 71] on button "複製全部" at bounding box center [1072, 72] width 59 height 22
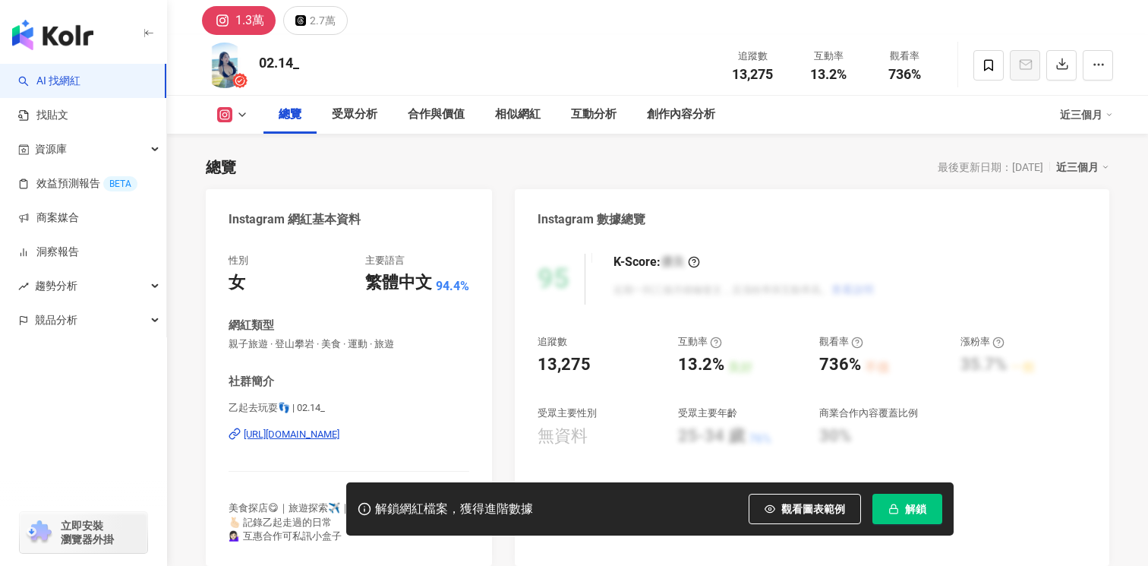
scroll to position [193, 0]
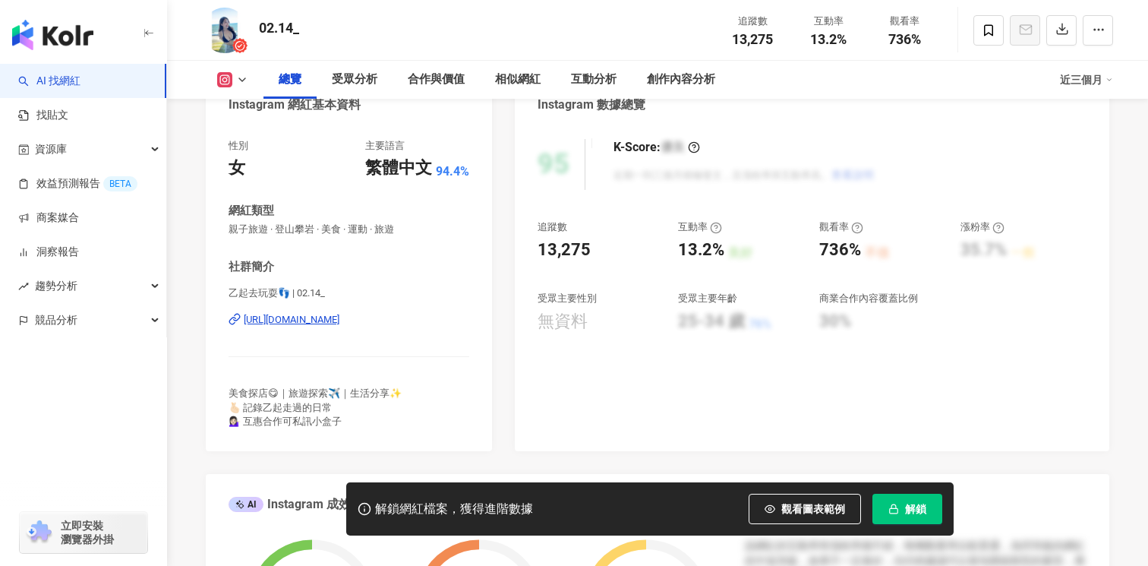
click at [339, 323] on div "[URL][DOMAIN_NAME]" at bounding box center [292, 320] width 96 height 14
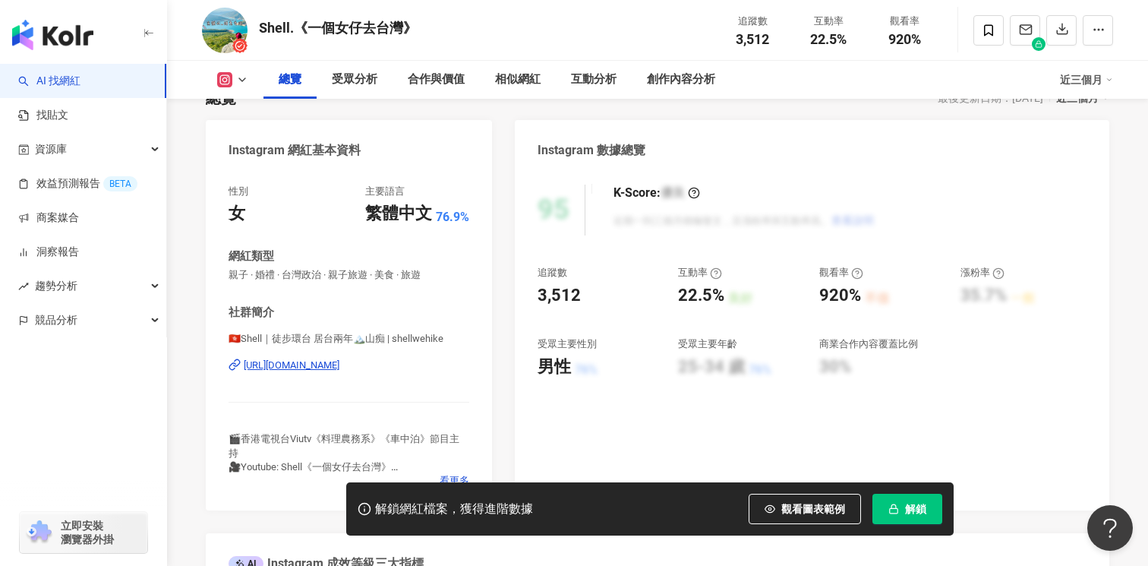
scroll to position [380, 0]
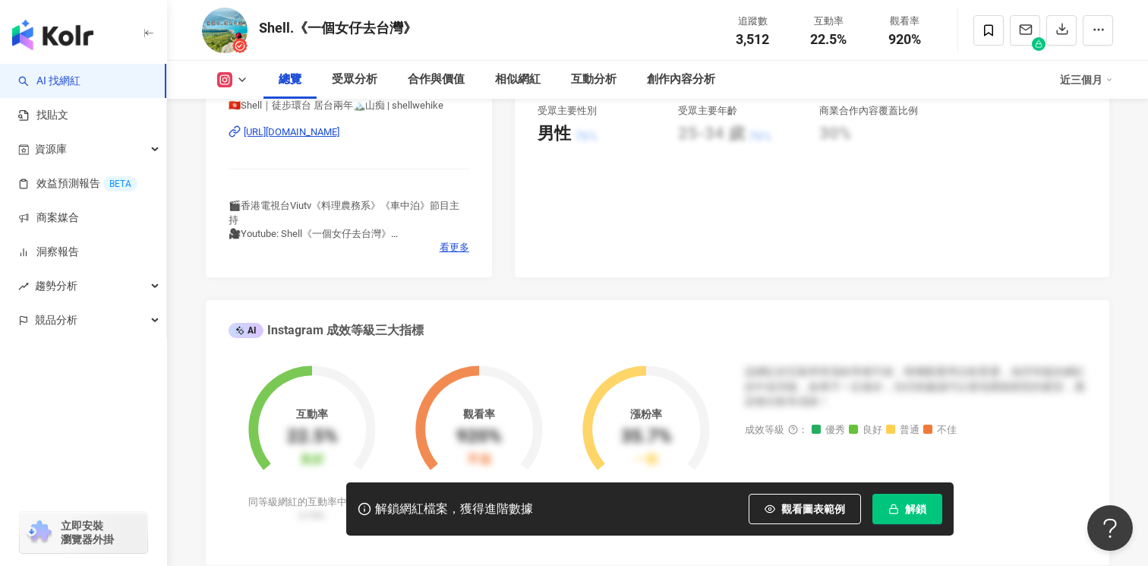
click at [339, 137] on div "[URL][DOMAIN_NAME]" at bounding box center [292, 132] width 96 height 14
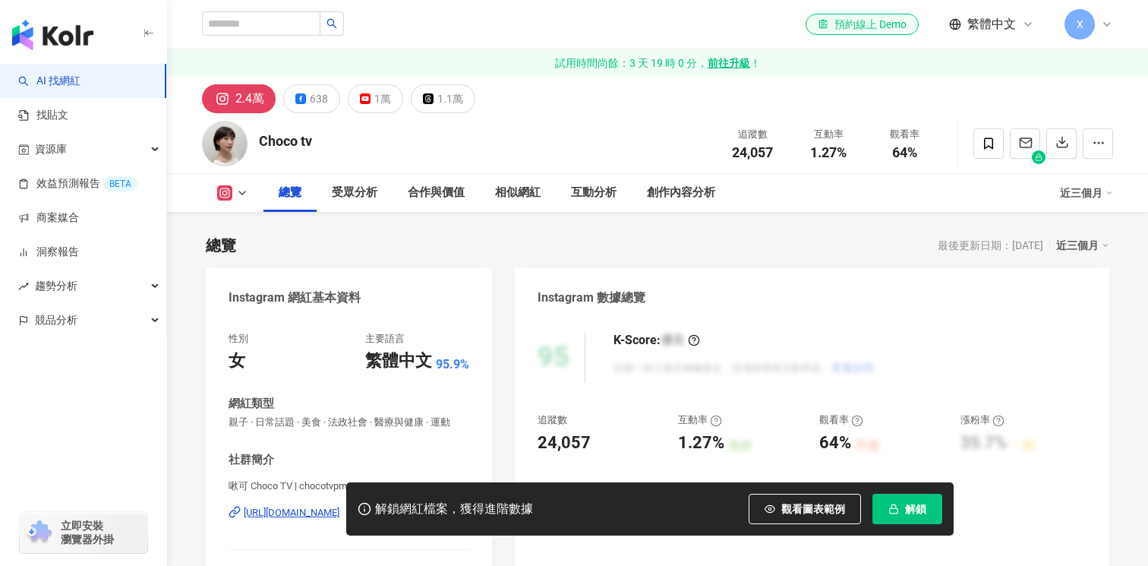
scroll to position [251, 0]
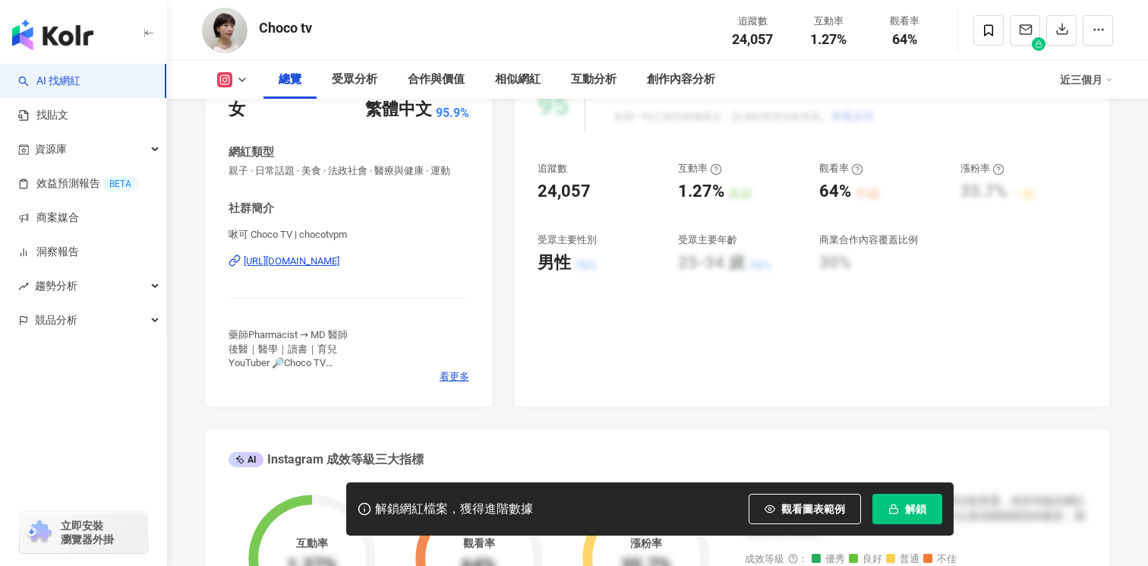
click at [339, 260] on div "https://www.instagram.com/chocotvpm/" at bounding box center [292, 261] width 96 height 14
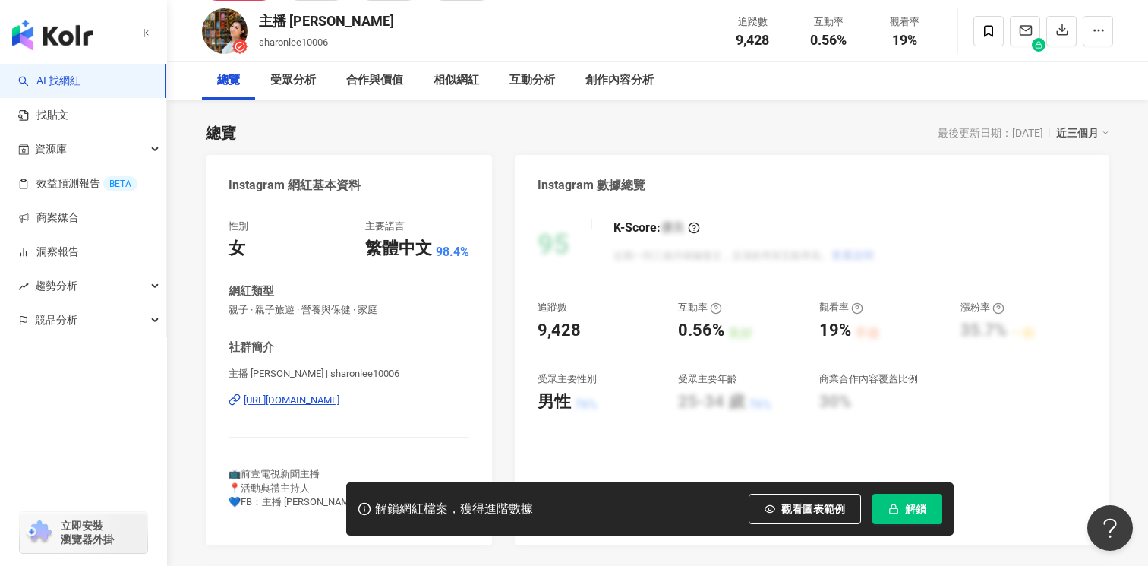
scroll to position [367, 0]
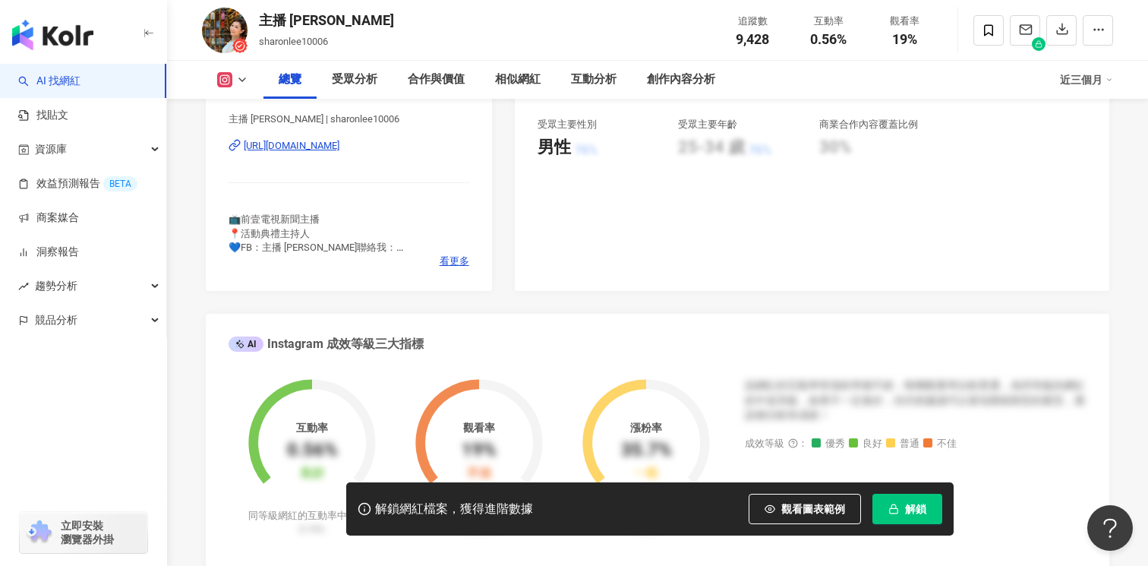
click at [339, 143] on div "https://www.instagram.com/sharonlee10006/" at bounding box center [292, 146] width 96 height 14
